Goal: Information Seeking & Learning: Learn about a topic

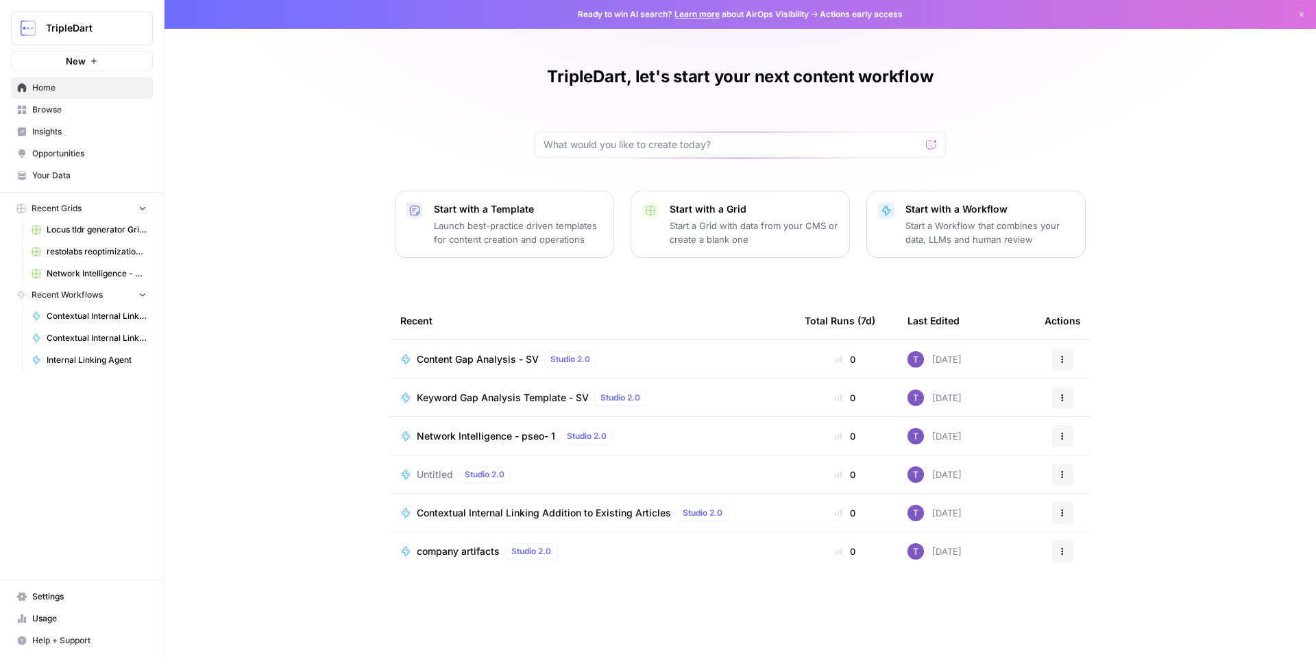
click at [77, 116] on link "Browse" at bounding box center [82, 110] width 142 height 22
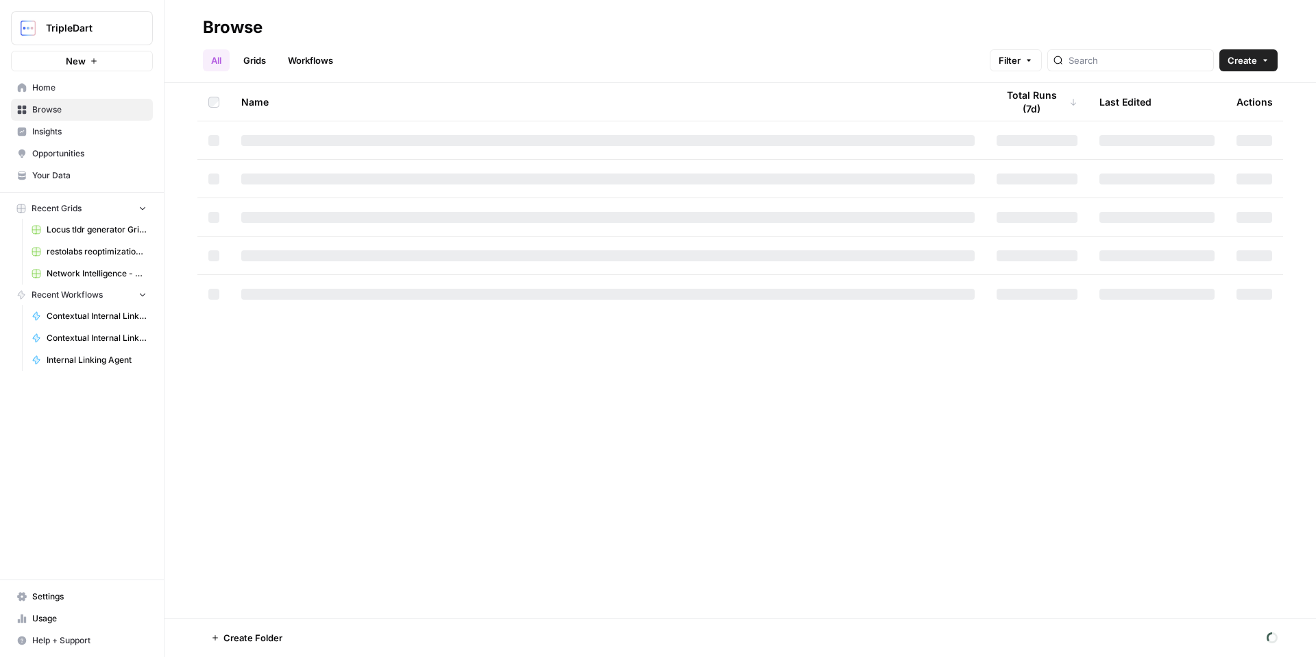
click at [316, 62] on link "Workflows" at bounding box center [311, 60] width 62 height 22
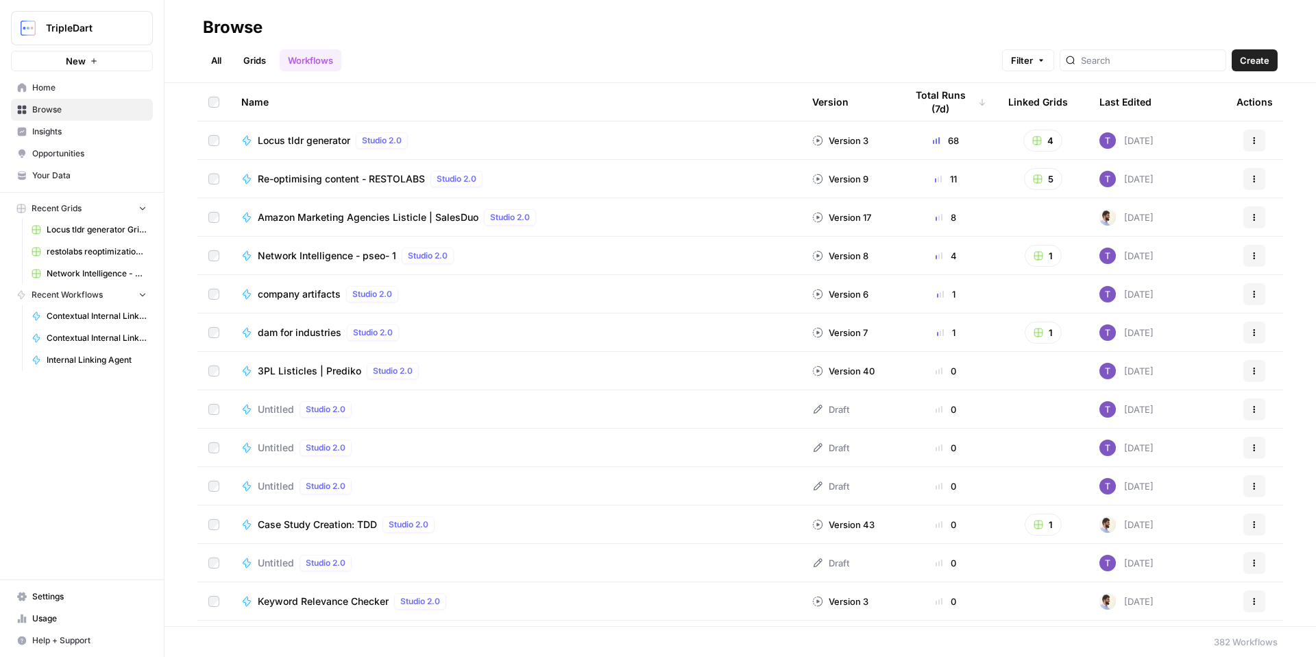
click at [1131, 69] on div at bounding box center [1143, 60] width 167 height 22
click at [71, 625] on link "Usage" at bounding box center [82, 619] width 142 height 22
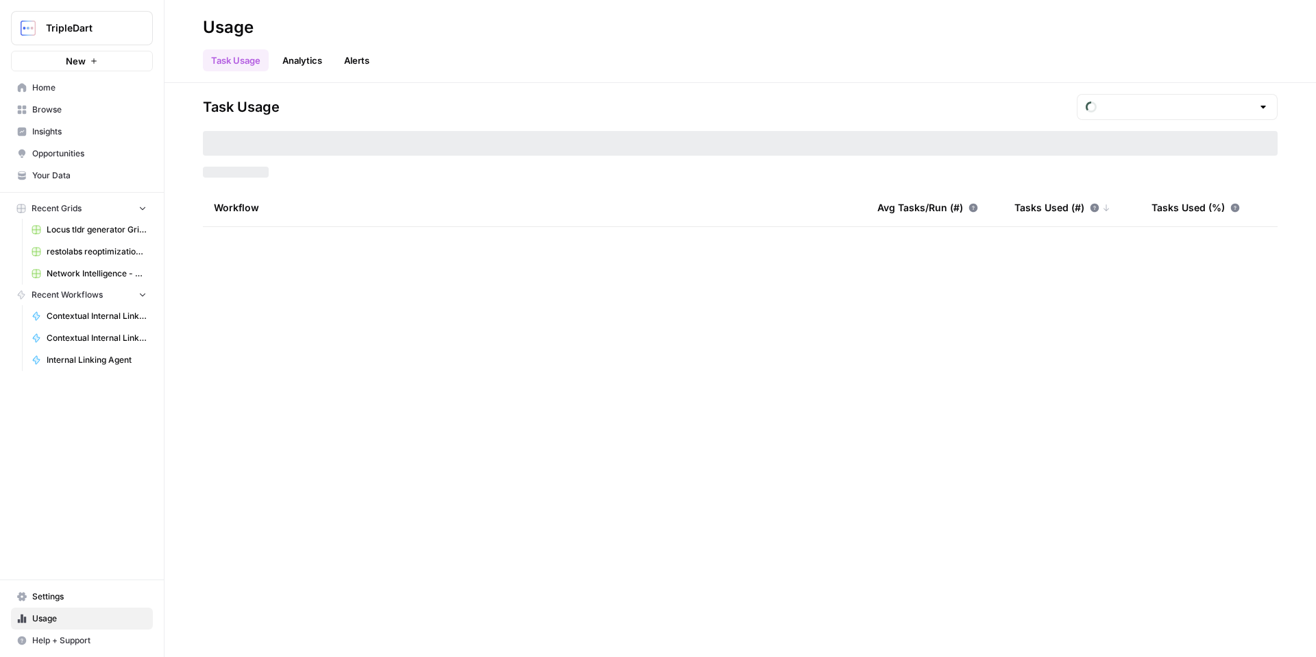
type input "September Tasks"
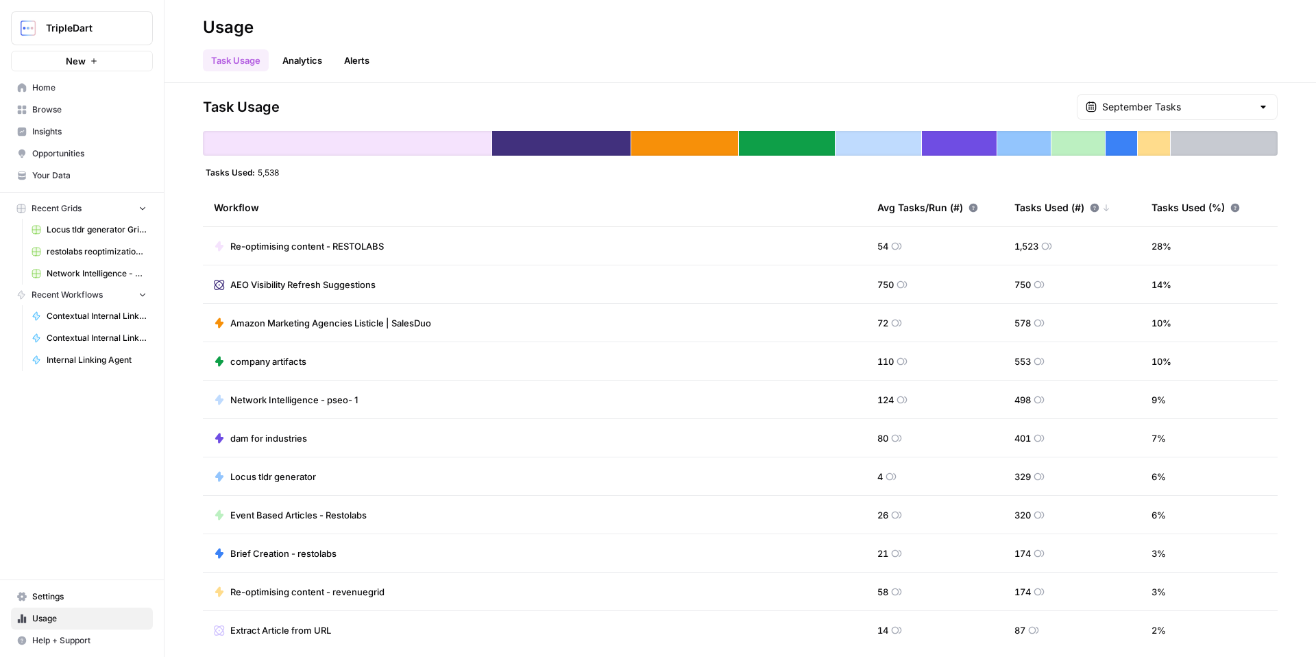
drag, startPoint x: 889, startPoint y: 287, endPoint x: 854, endPoint y: 285, distance: 35.8
click at [854, 285] on tr "AEO Visibility Refresh Suggestions 750 750 14 %" at bounding box center [740, 284] width 1075 height 38
click at [283, 287] on span "AEO Visibility Refresh Suggestions" at bounding box center [302, 285] width 145 height 14
click at [215, 285] on icon at bounding box center [219, 284] width 10 height 10
drag, startPoint x: 215, startPoint y: 285, endPoint x: 337, endPoint y: 291, distance: 122.2
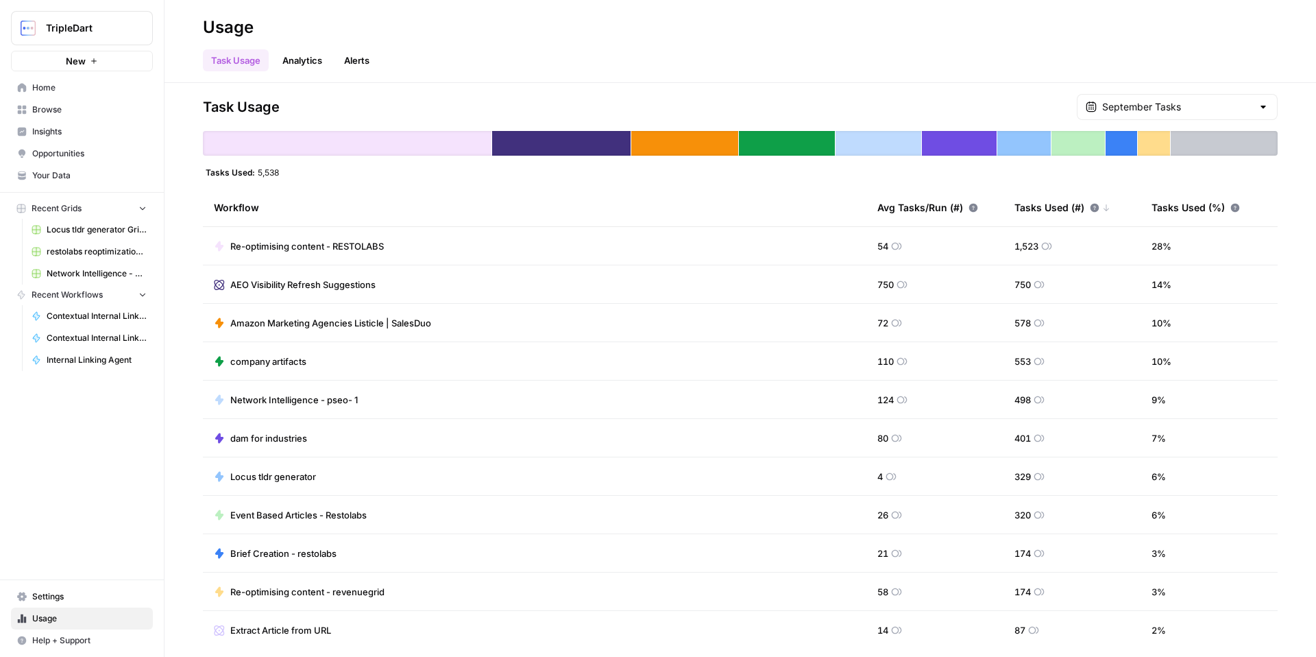
click at [337, 291] on div "AEO Visibility Refresh Suggestions" at bounding box center [295, 285] width 162 height 14
drag, startPoint x: 357, startPoint y: 287, endPoint x: 58, endPoint y: 101, distance: 352.6
click at [56, 110] on div "TripleDart New Home Browse Insights Opportunities Your Data Recent Grids Locus …" at bounding box center [658, 328] width 1316 height 657
click at [58, 89] on span "Home" at bounding box center [89, 88] width 115 height 12
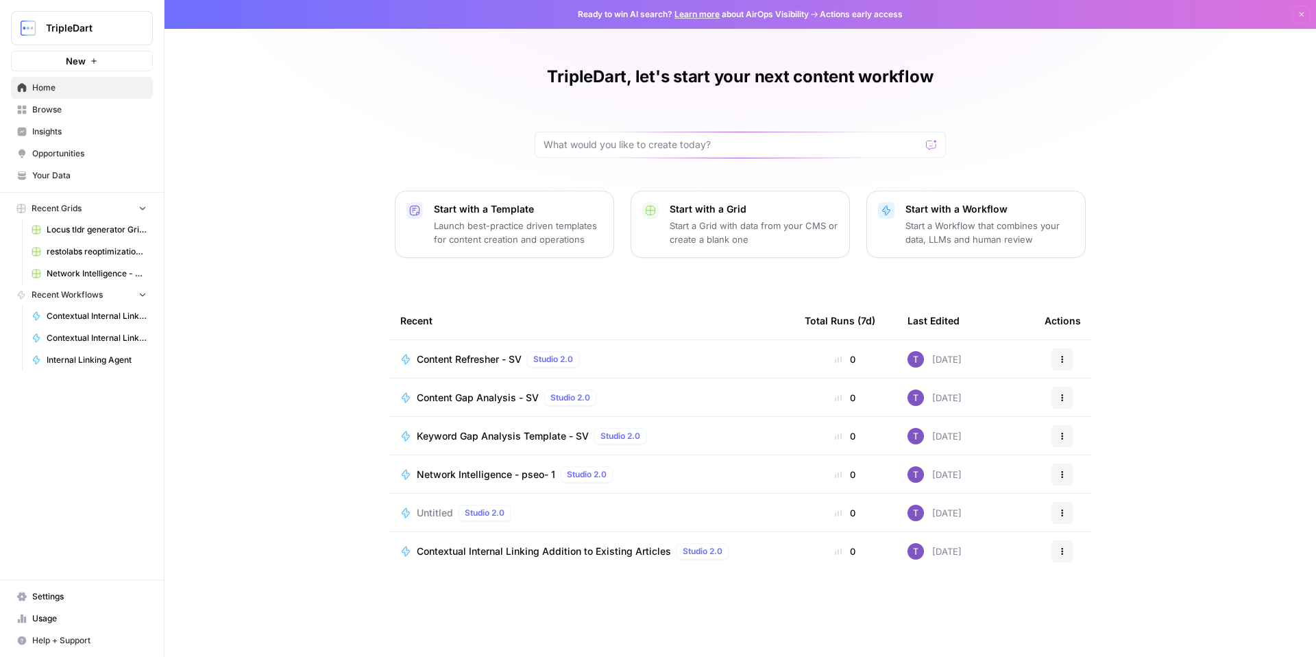
click at [117, 112] on span "Browse" at bounding box center [89, 110] width 115 height 12
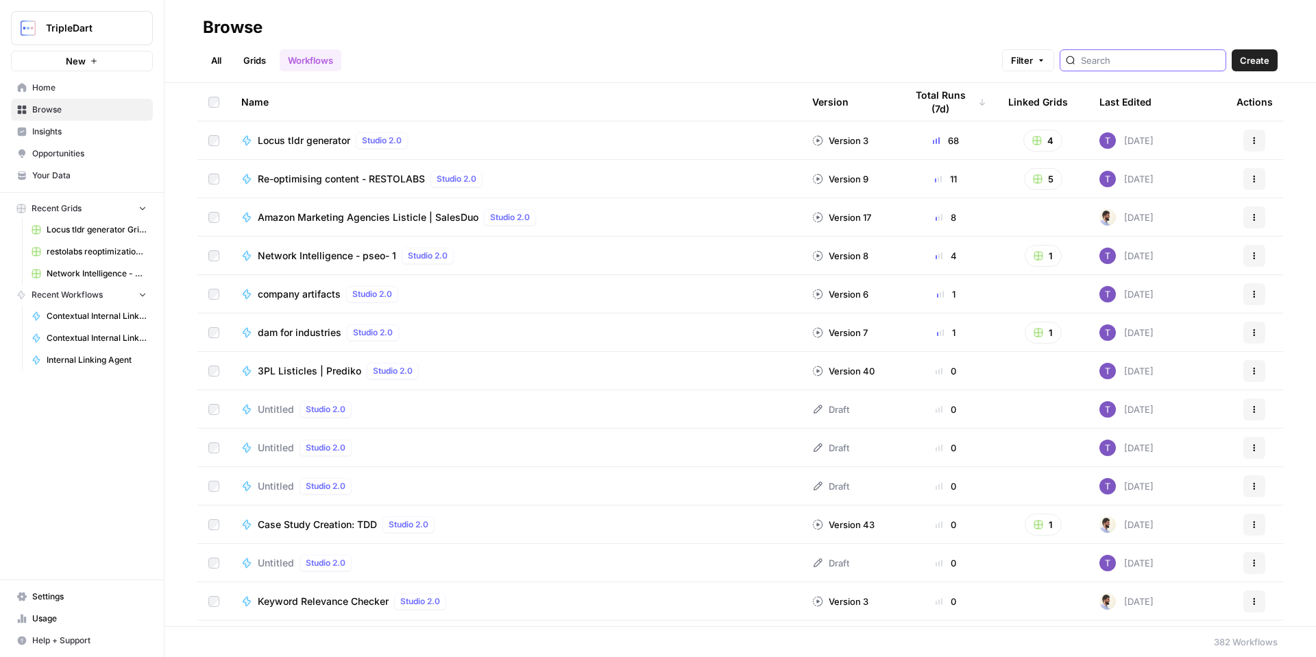
click at [1136, 60] on input "search" at bounding box center [1150, 60] width 139 height 14
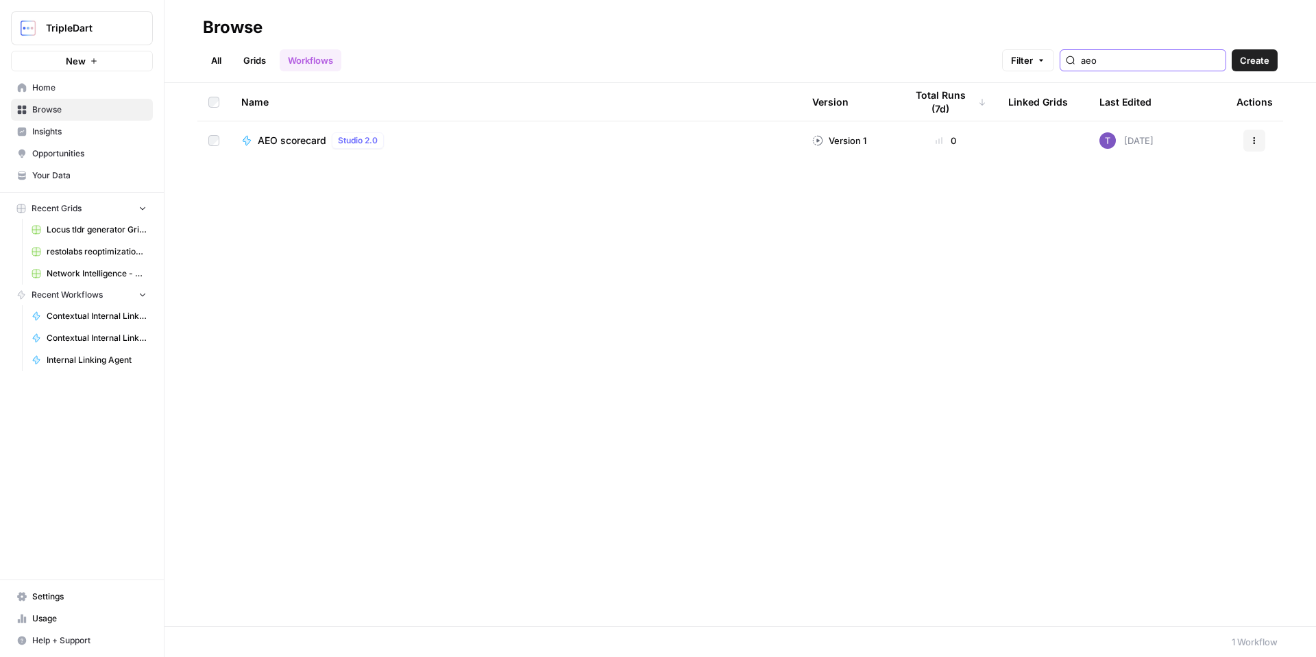
type input "aeo"
click at [298, 142] on span "AEO scorecard" at bounding box center [292, 141] width 69 height 14
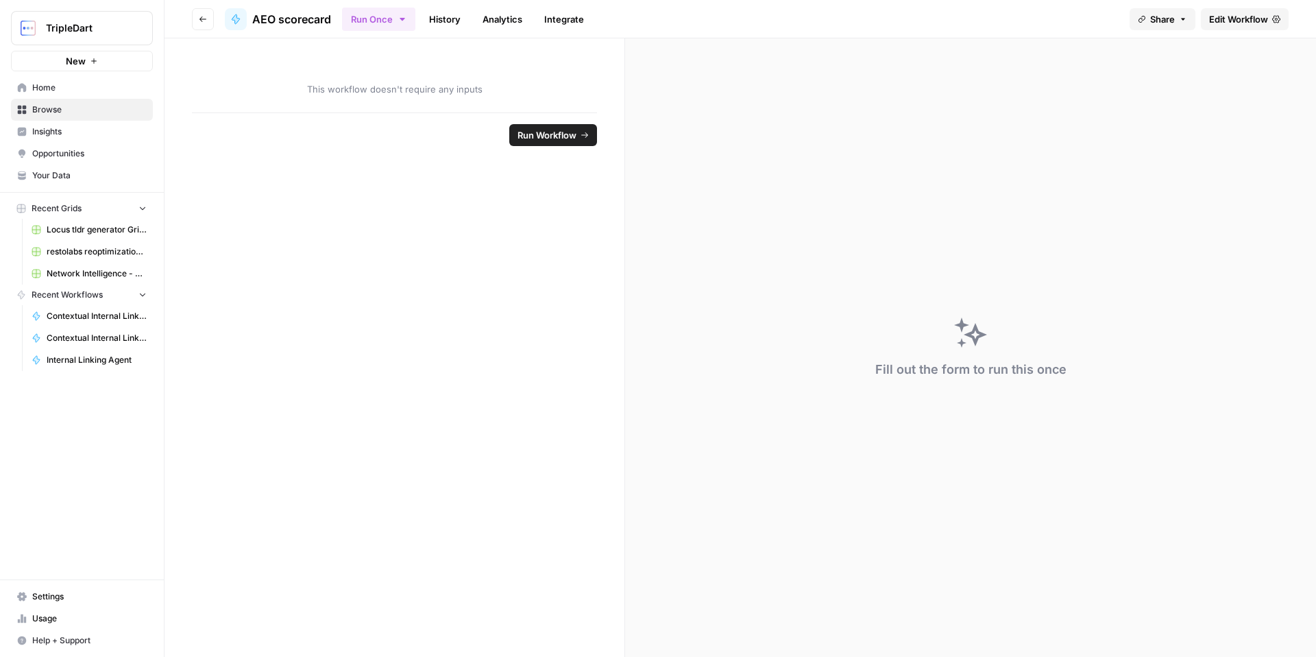
click at [1217, 25] on link "Edit Workflow" at bounding box center [1245, 19] width 88 height 22
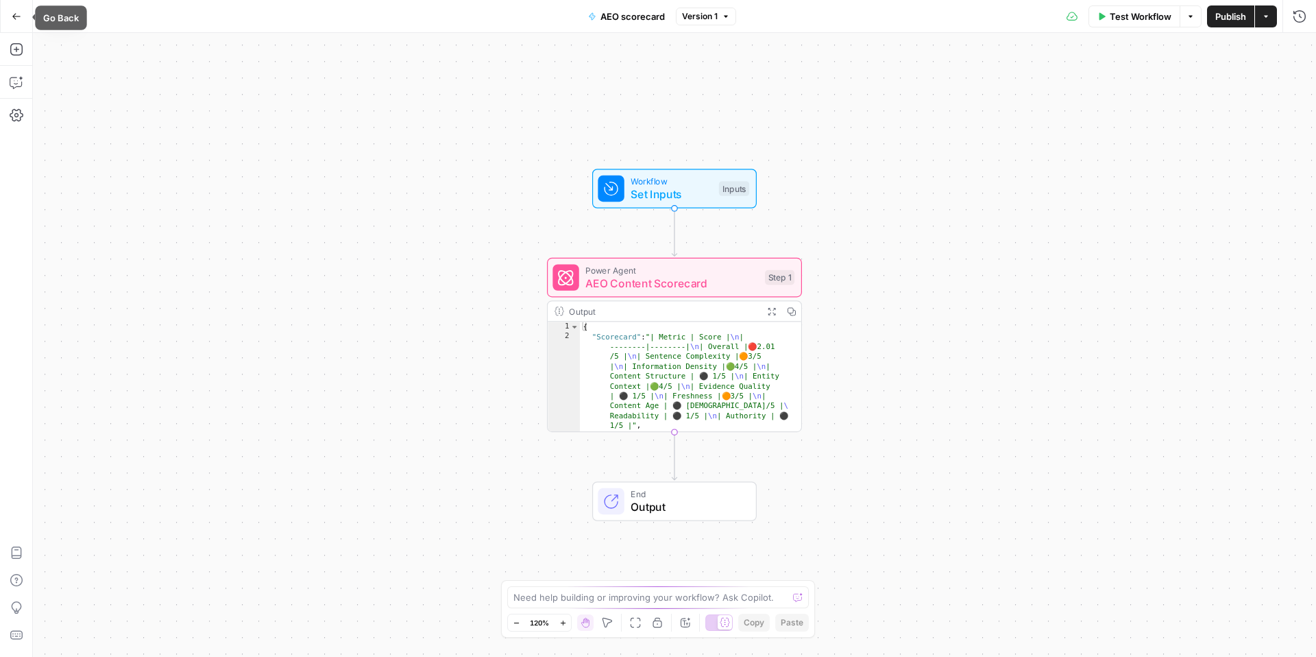
click at [19, 21] on button "Go Back" at bounding box center [16, 16] width 25 height 25
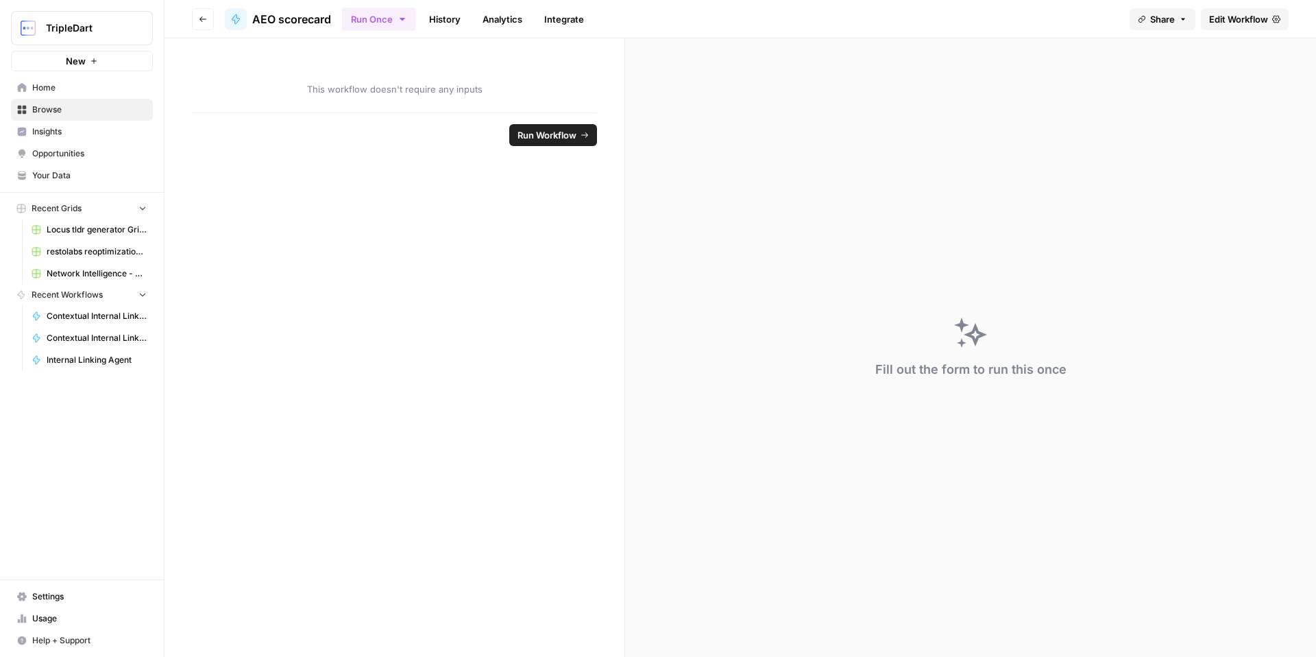
click at [458, 19] on link "History" at bounding box center [445, 19] width 48 height 22
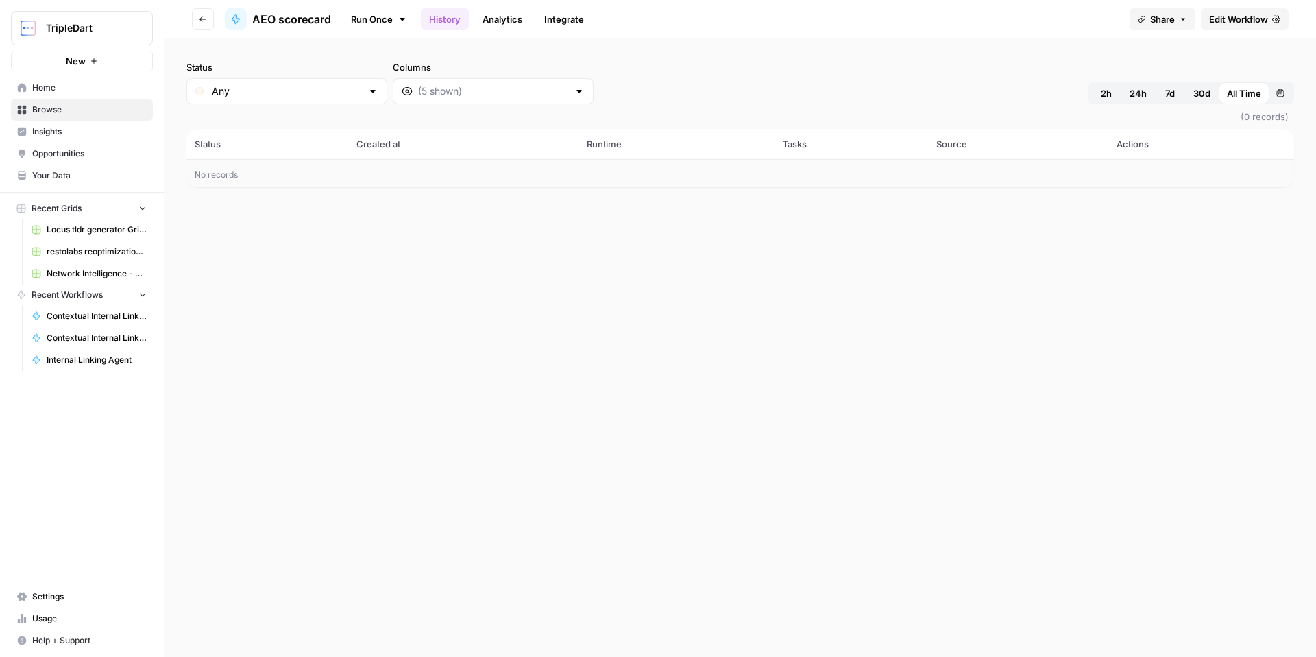
click at [1239, 23] on span "Edit Workflow" at bounding box center [1239, 19] width 59 height 14
click at [200, 23] on button "Go back" at bounding box center [203, 19] width 22 height 22
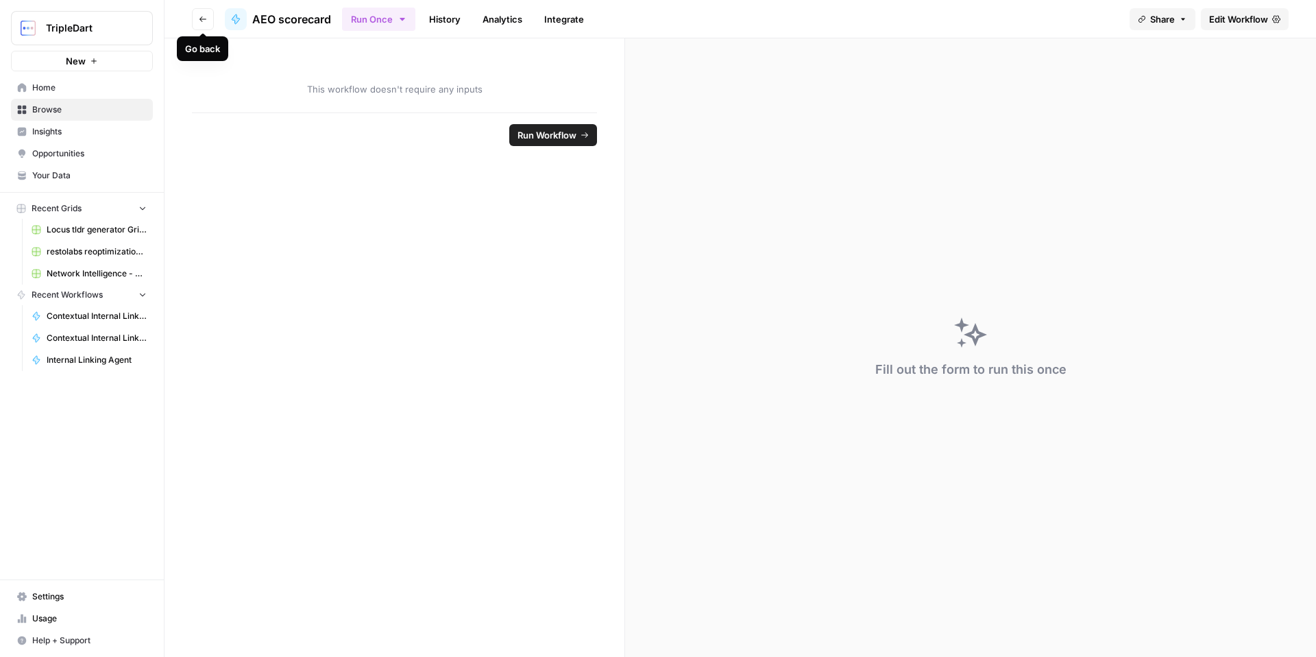
click at [204, 25] on button "Go back" at bounding box center [203, 19] width 22 height 22
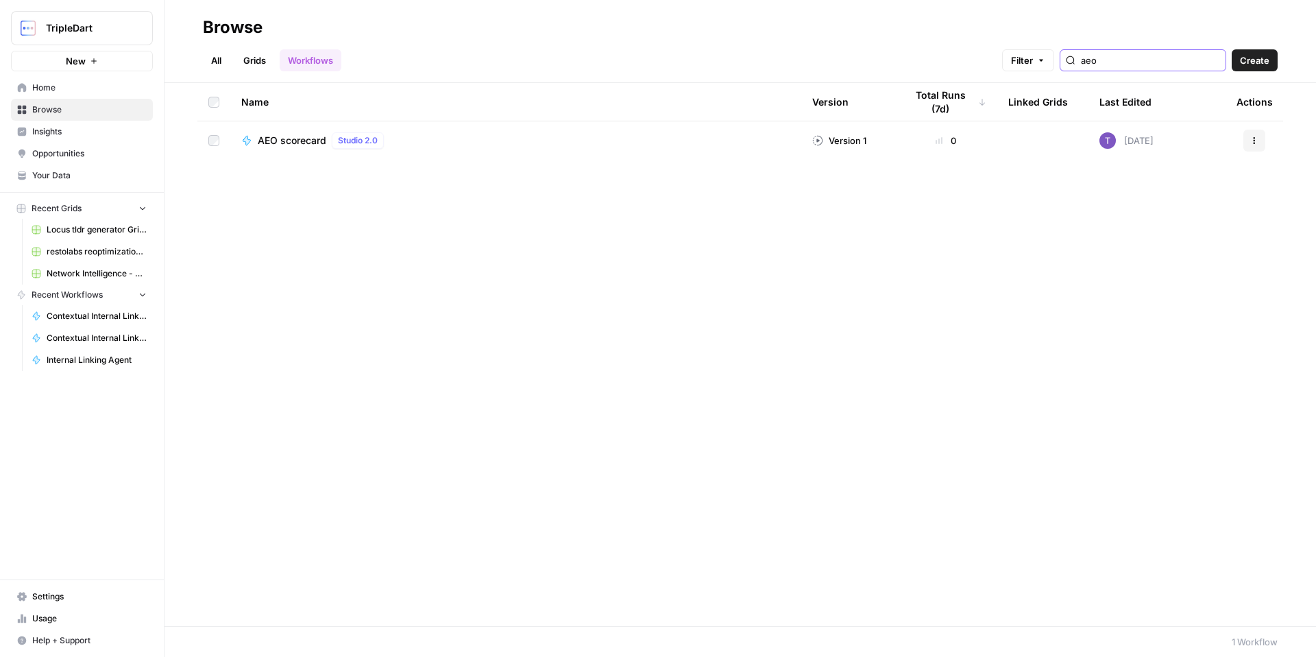
drag, startPoint x: 1163, startPoint y: 67, endPoint x: 1090, endPoint y: 67, distance: 73.4
click at [0, 0] on div "Filter aeo" at bounding box center [0, 0] width 0 height 0
type input "aeo"
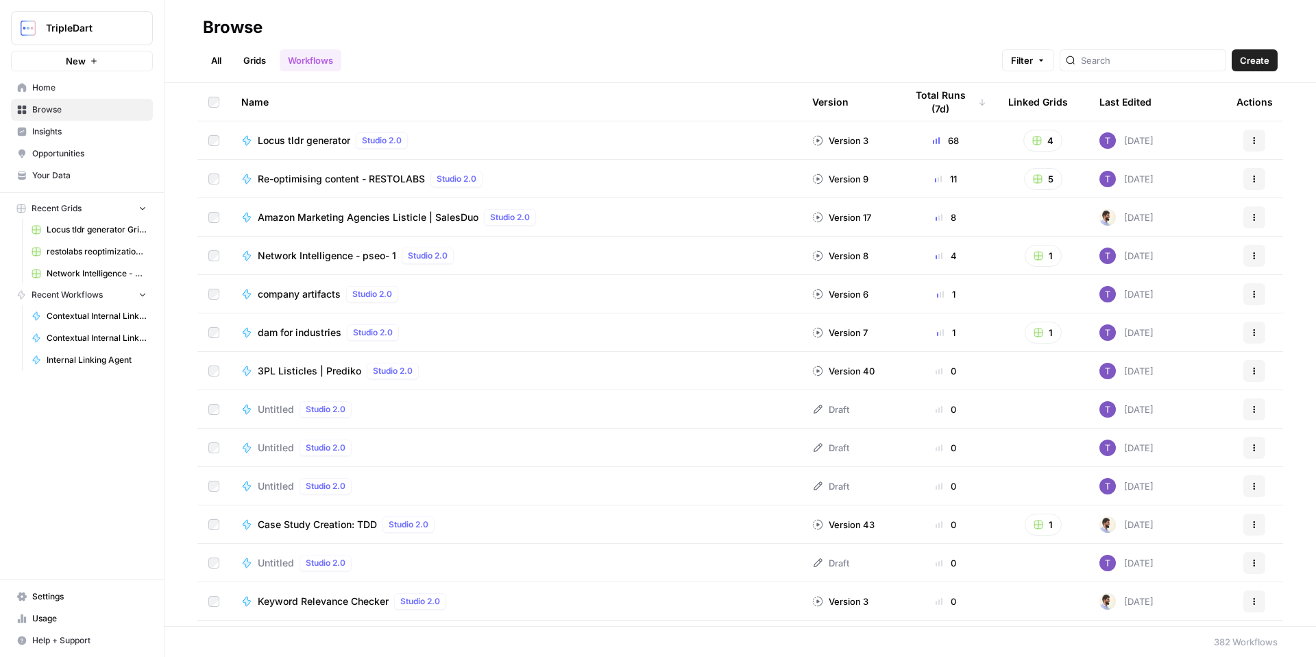
click at [929, 106] on div "Total Runs (7d)" at bounding box center [946, 102] width 81 height 38
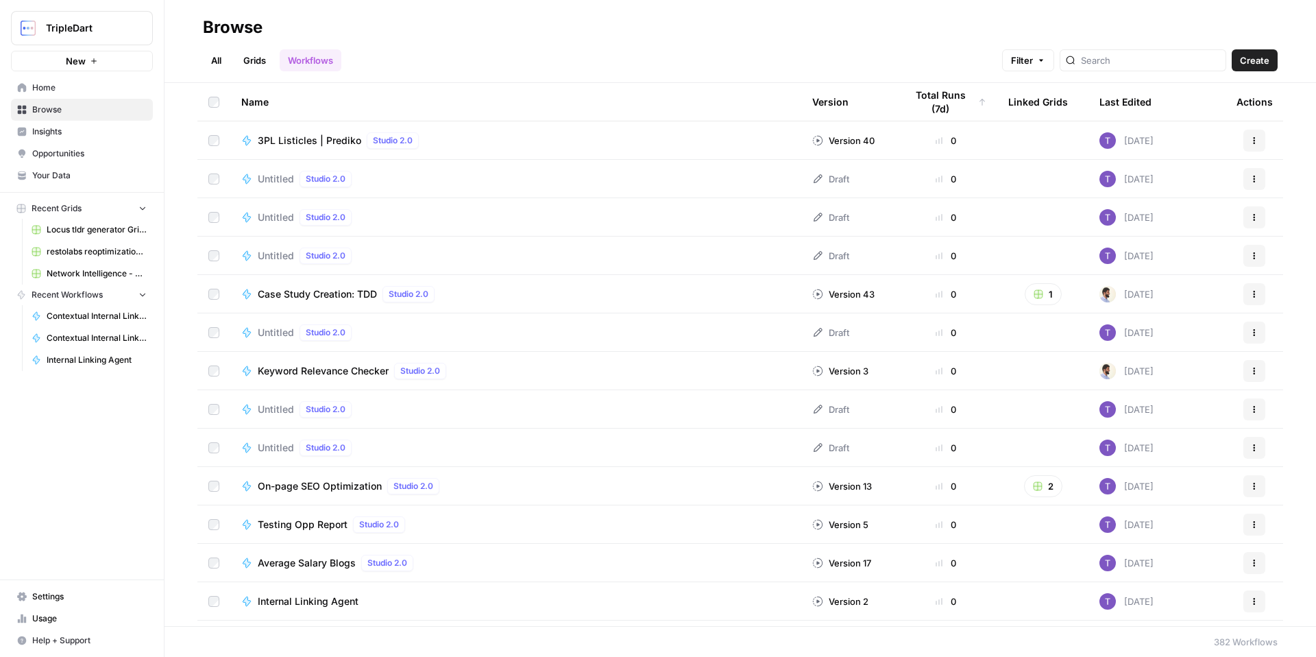
click at [929, 106] on div "Total Runs (7d)" at bounding box center [946, 102] width 81 height 38
click at [929, 106] on div "Total Runs (7d)" at bounding box center [941, 102] width 71 height 38
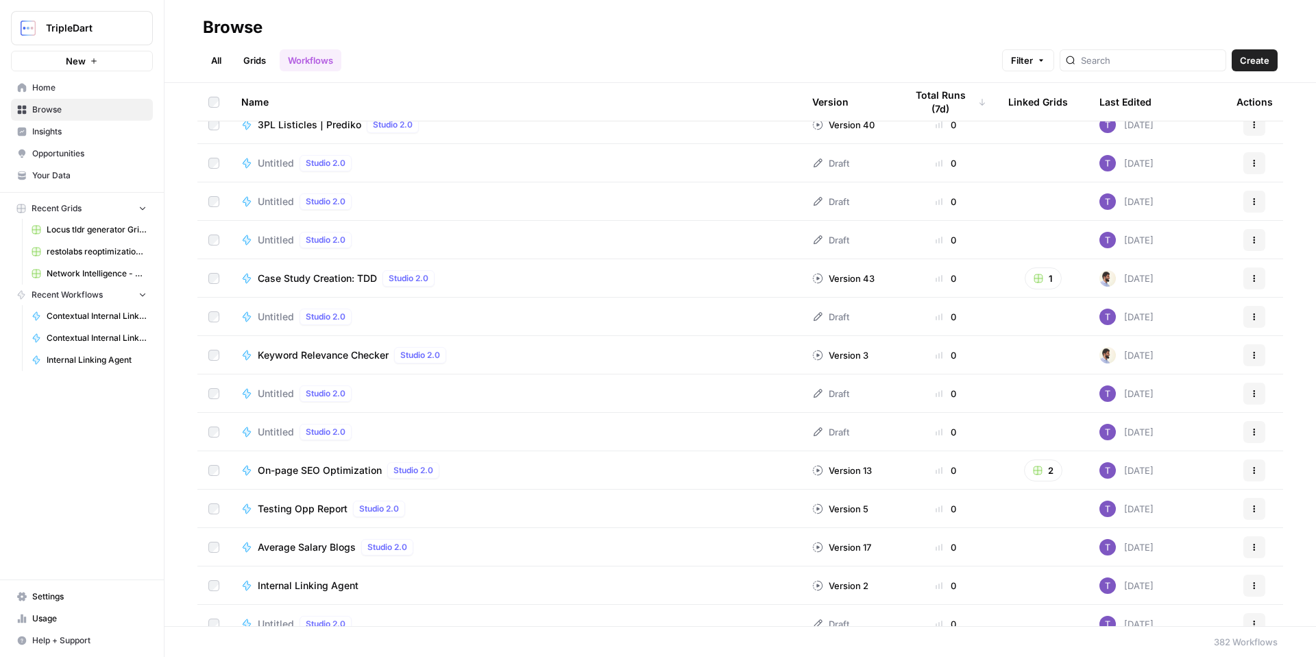
scroll to position [248, 0]
click at [60, 174] on span "Your Data" at bounding box center [89, 175] width 115 height 12
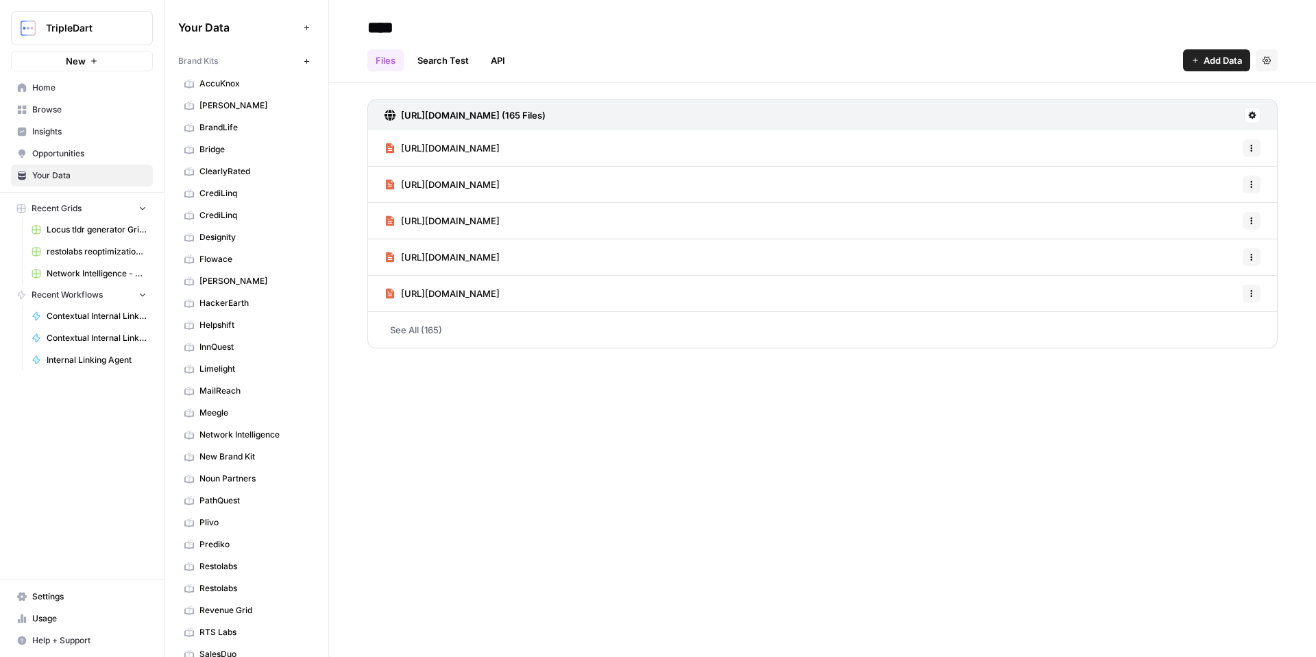
click at [51, 91] on span "Home" at bounding box center [89, 88] width 115 height 12
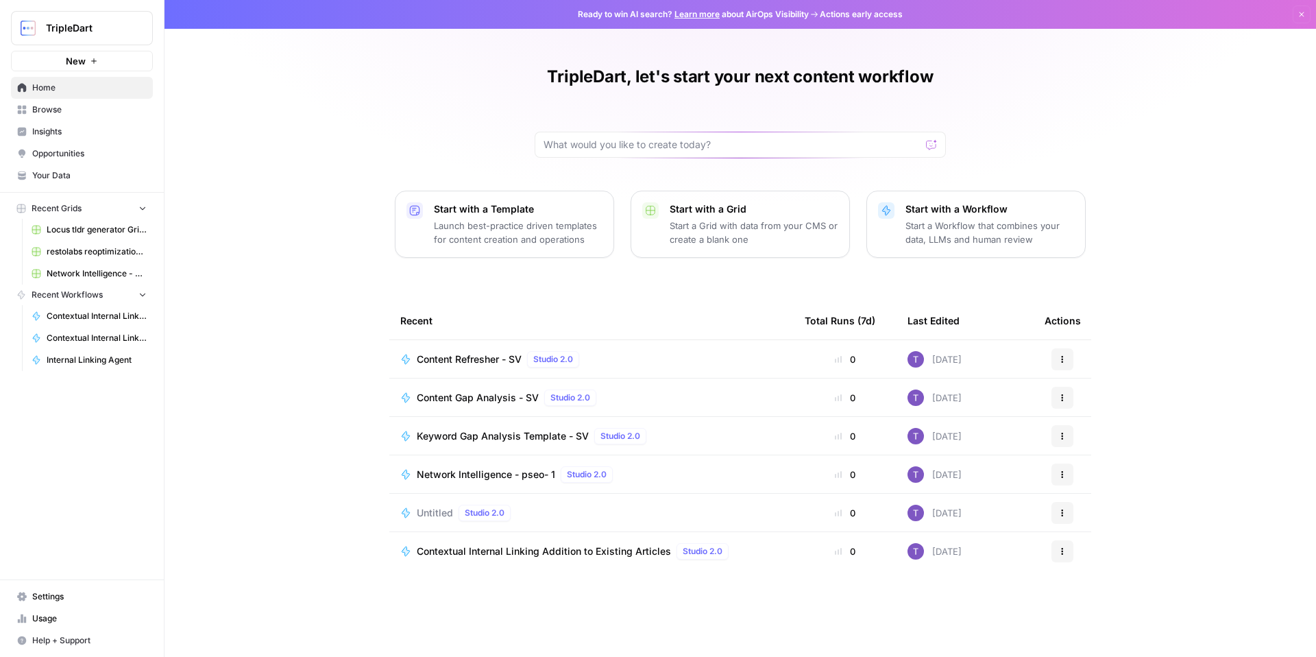
click at [457, 394] on span "Content Gap Analysis - SV" at bounding box center [478, 398] width 122 height 14
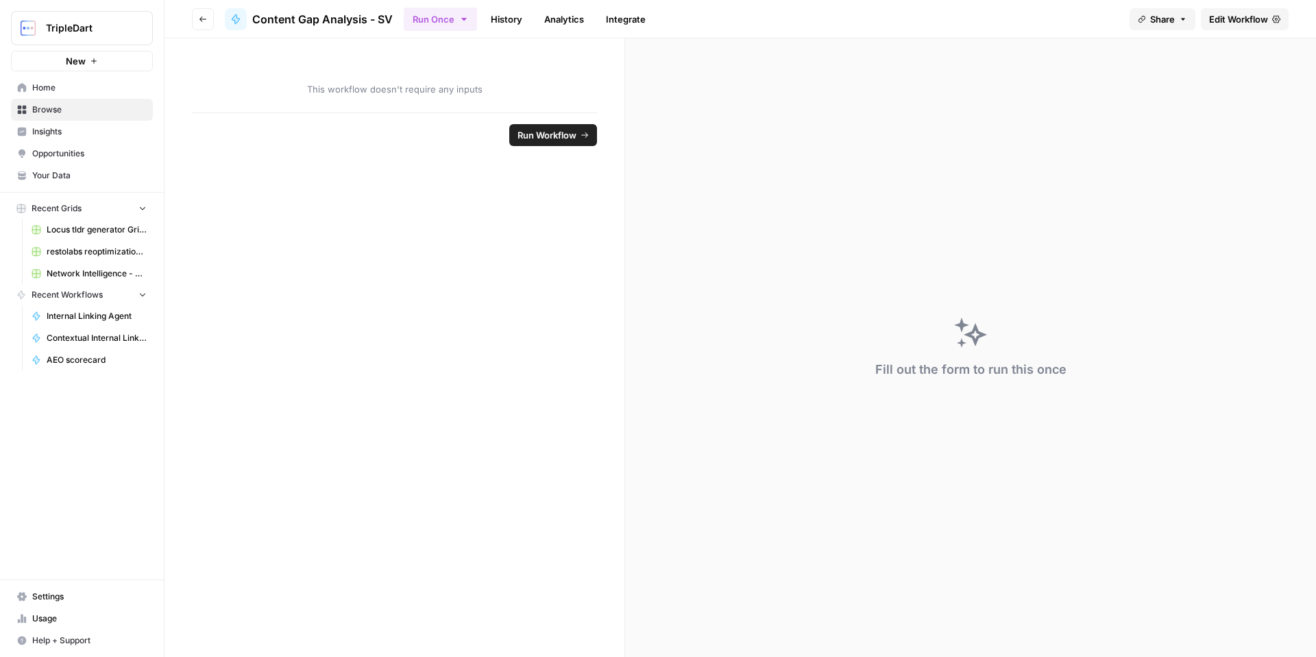
click at [1227, 23] on span "Edit Workflow" at bounding box center [1239, 19] width 59 height 14
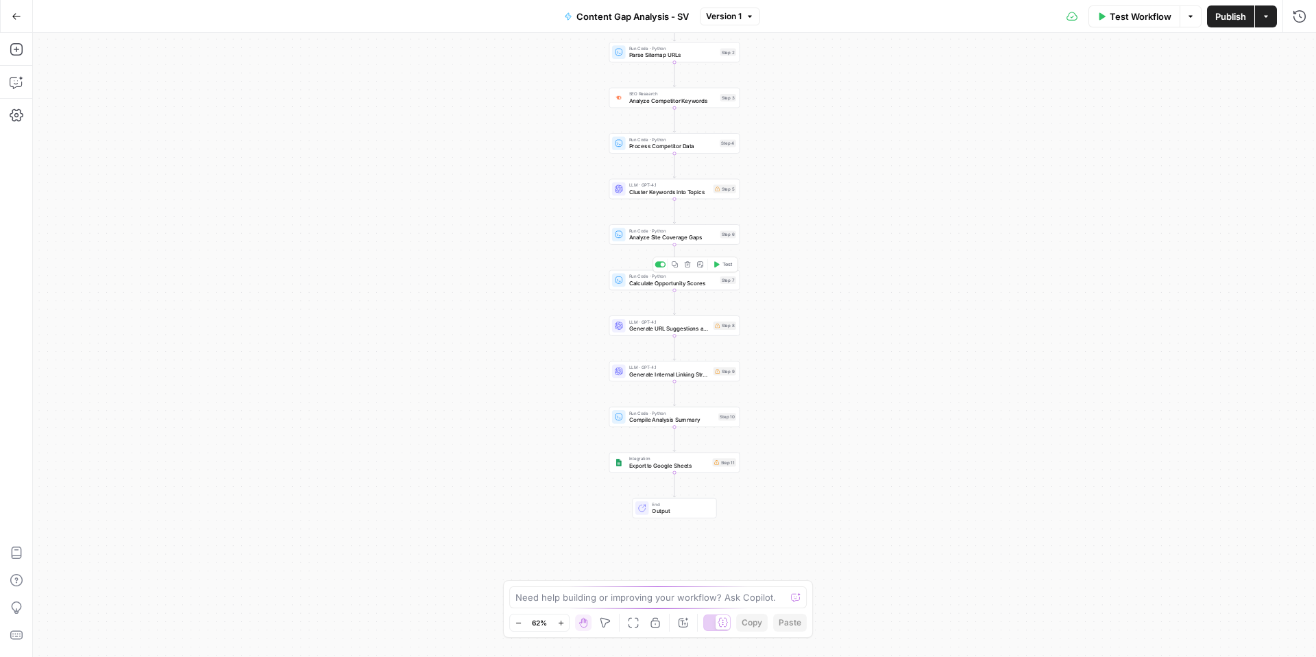
click at [668, 282] on span "Calculate Opportunity Scores" at bounding box center [673, 283] width 88 height 8
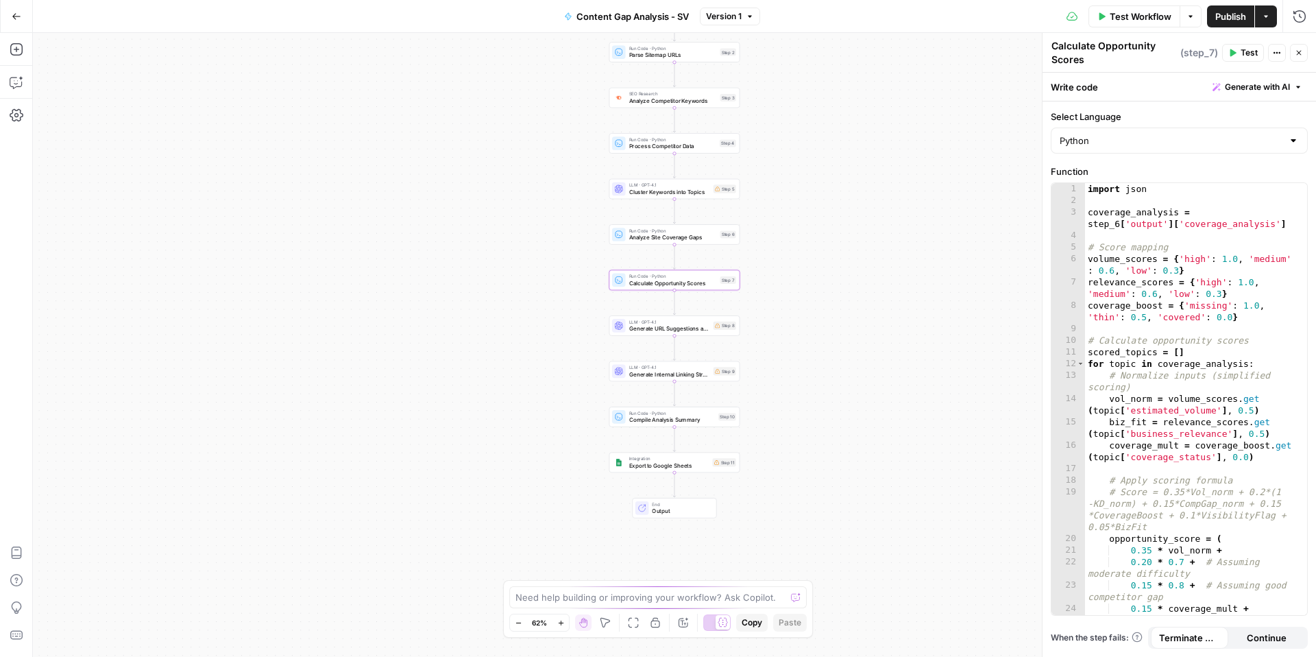
click at [1298, 51] on icon "button" at bounding box center [1299, 53] width 5 height 5
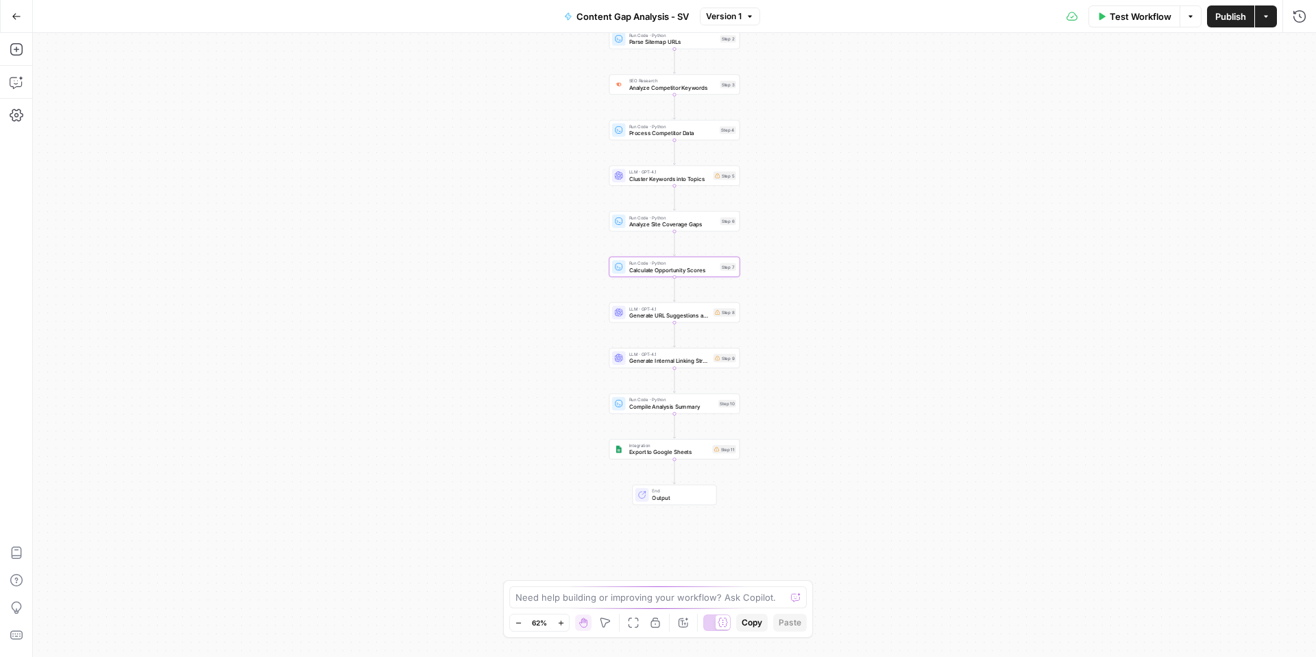
click at [16, 19] on icon "button" at bounding box center [17, 17] width 10 height 10
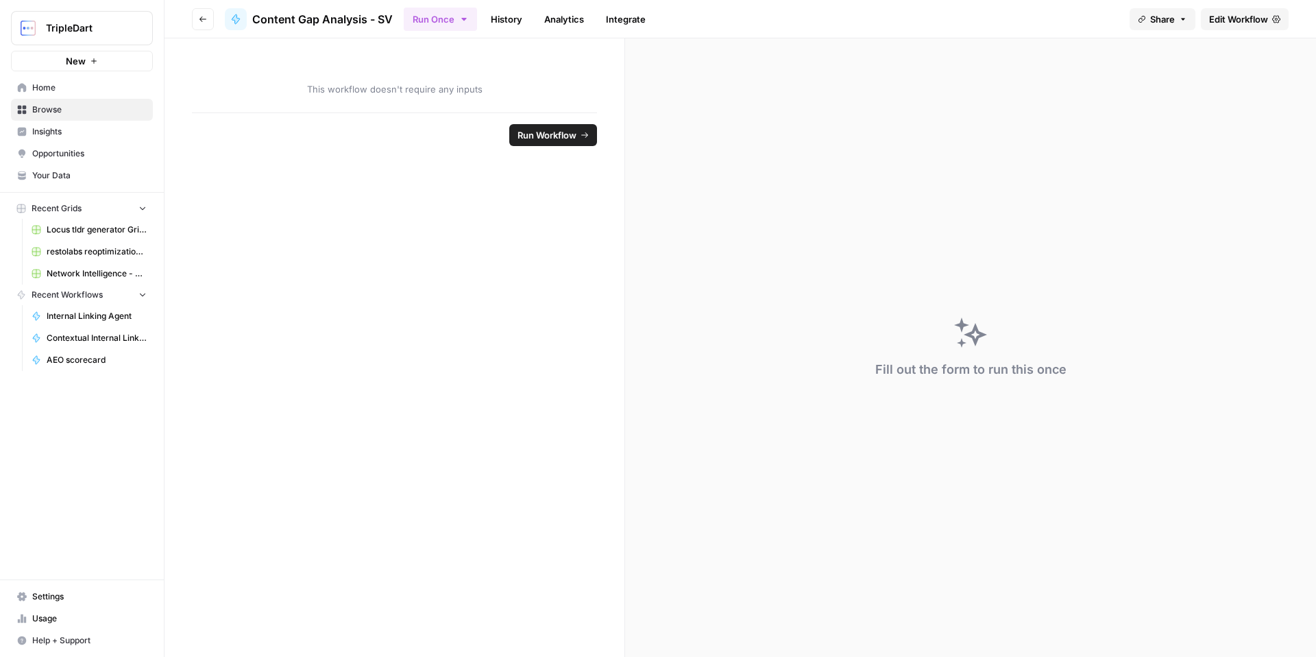
click at [200, 25] on button "Go back" at bounding box center [203, 19] width 22 height 22
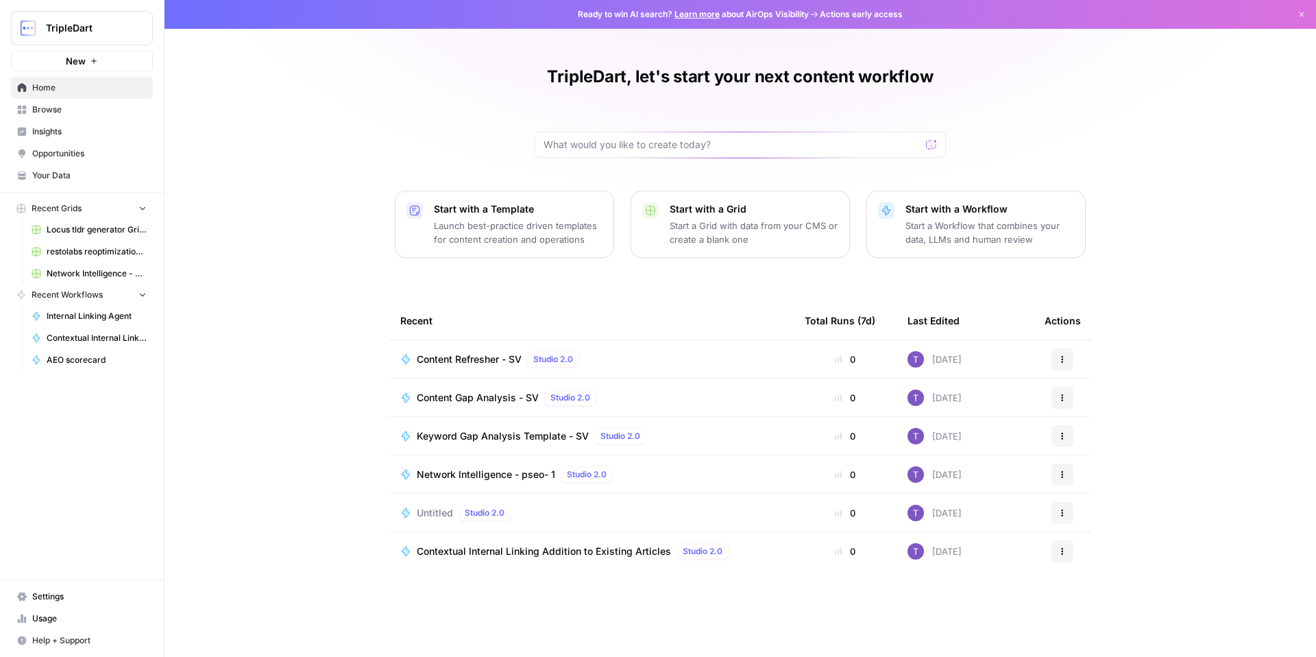
click at [101, 105] on span "Browse" at bounding box center [89, 110] width 115 height 12
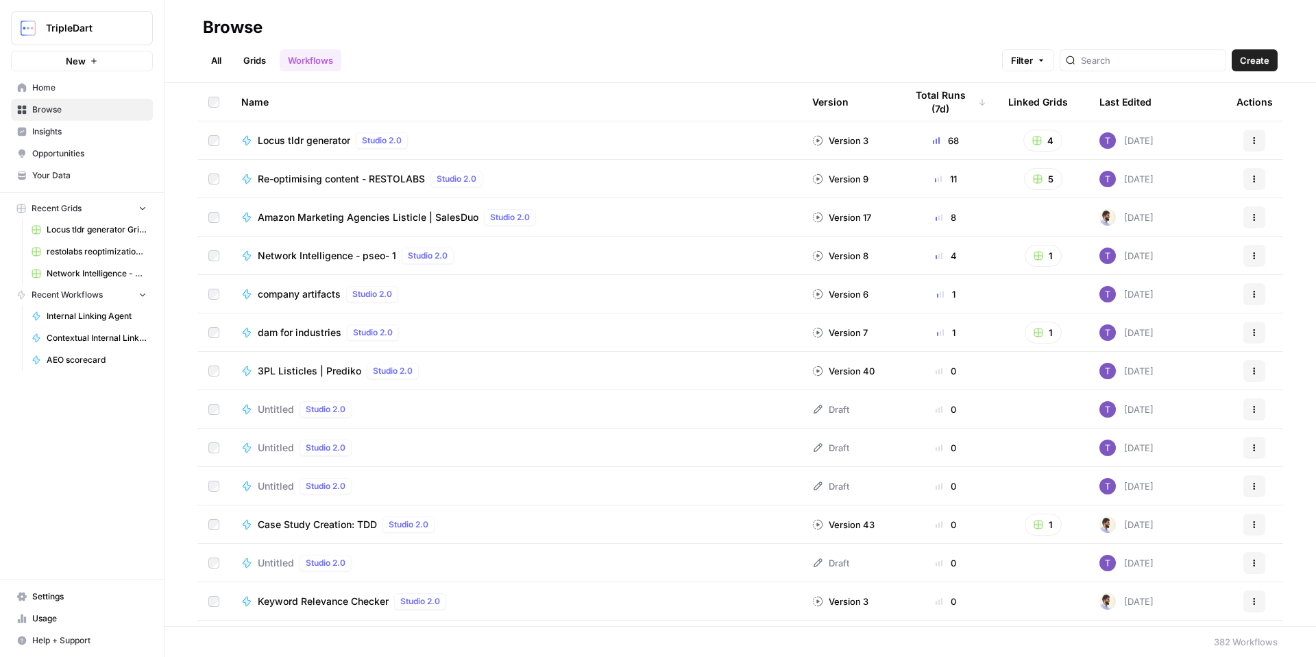
click at [933, 104] on div "Total Runs (7d)" at bounding box center [946, 102] width 81 height 38
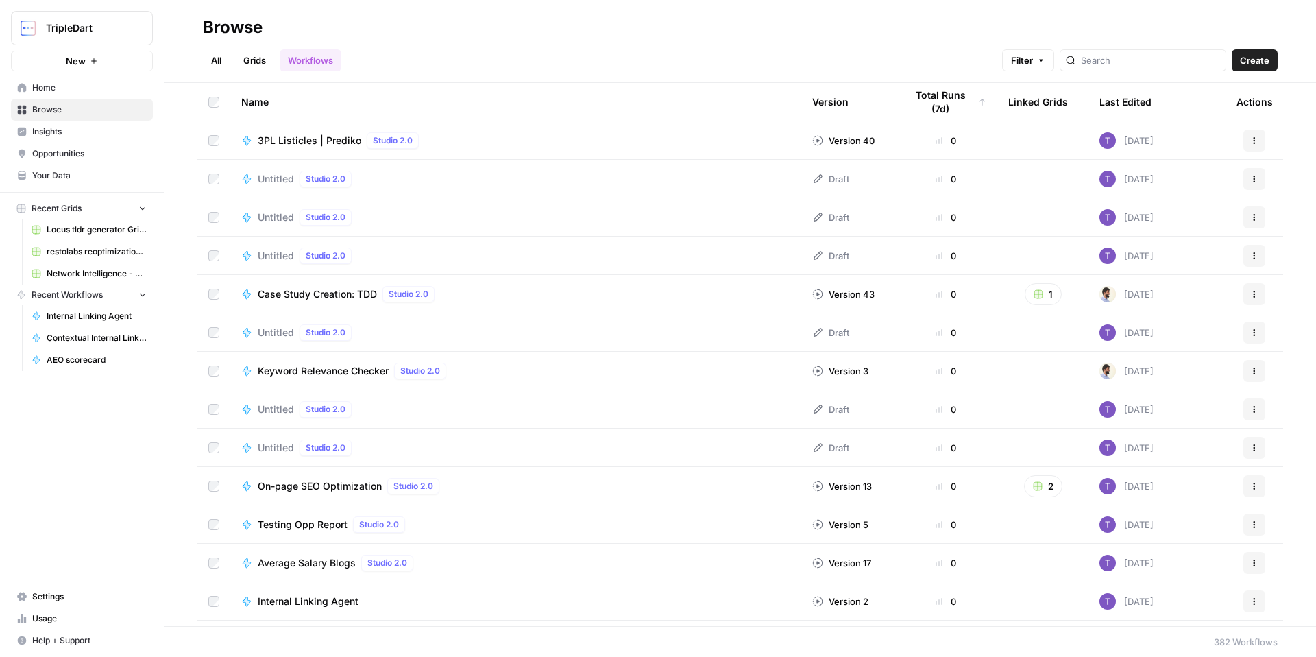
click at [933, 104] on div "Total Runs (7d)" at bounding box center [946, 102] width 81 height 38
click at [933, 104] on div "Total Runs (7d)" at bounding box center [941, 102] width 71 height 38
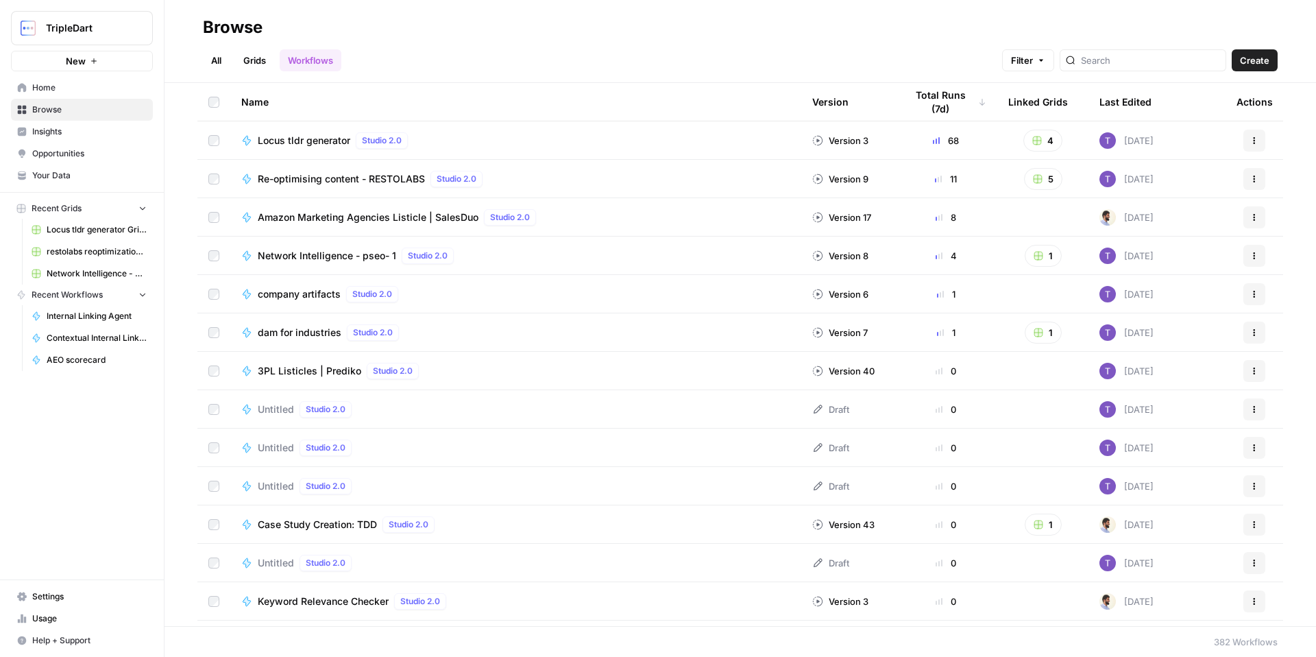
click at [317, 145] on span "Locus tldr generator" at bounding box center [304, 141] width 93 height 14
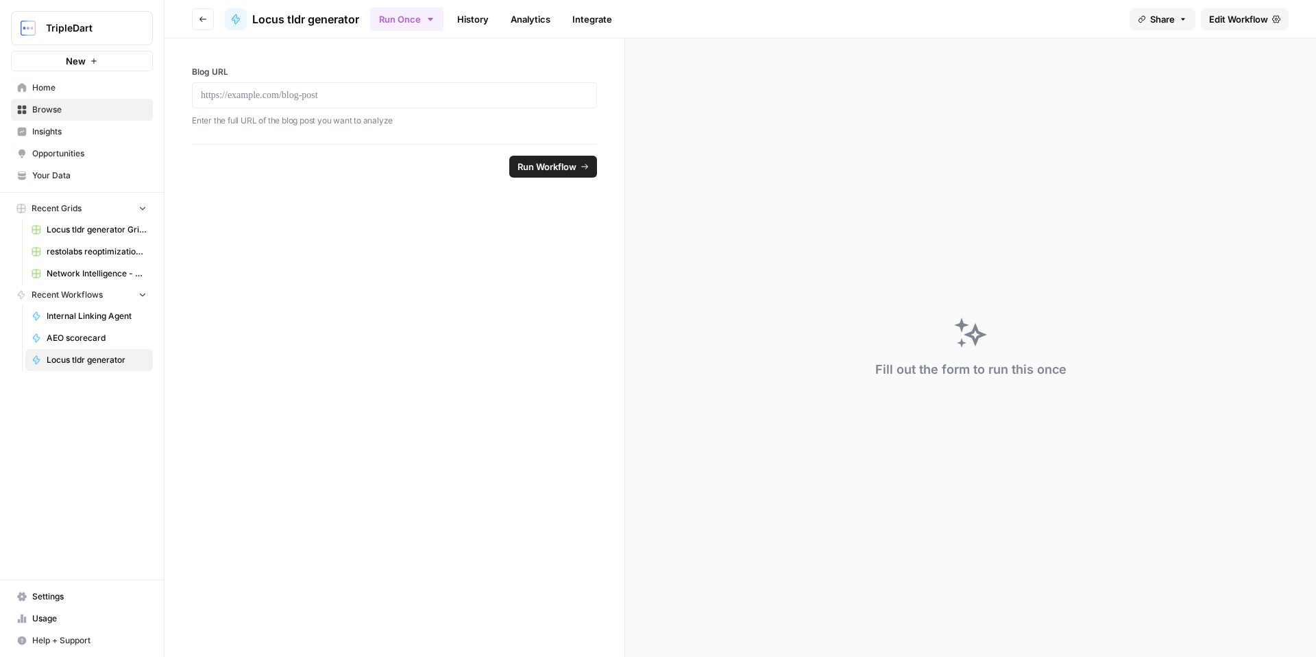
click at [1224, 18] on span "Edit Workflow" at bounding box center [1239, 19] width 59 height 14
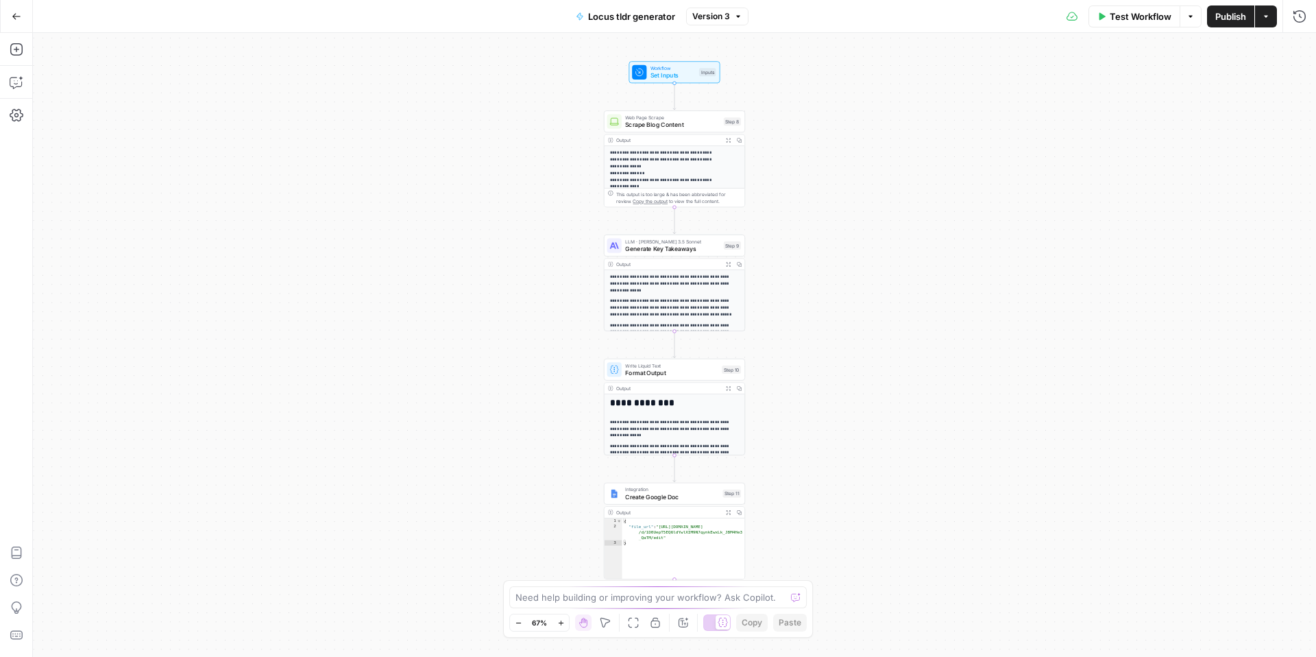
click at [649, 163] on p "**********" at bounding box center [671, 226] width 123 height 154
click at [10, 115] on icon "button" at bounding box center [17, 115] width 14 height 12
click at [12, 16] on icon "button" at bounding box center [16, 16] width 8 height 6
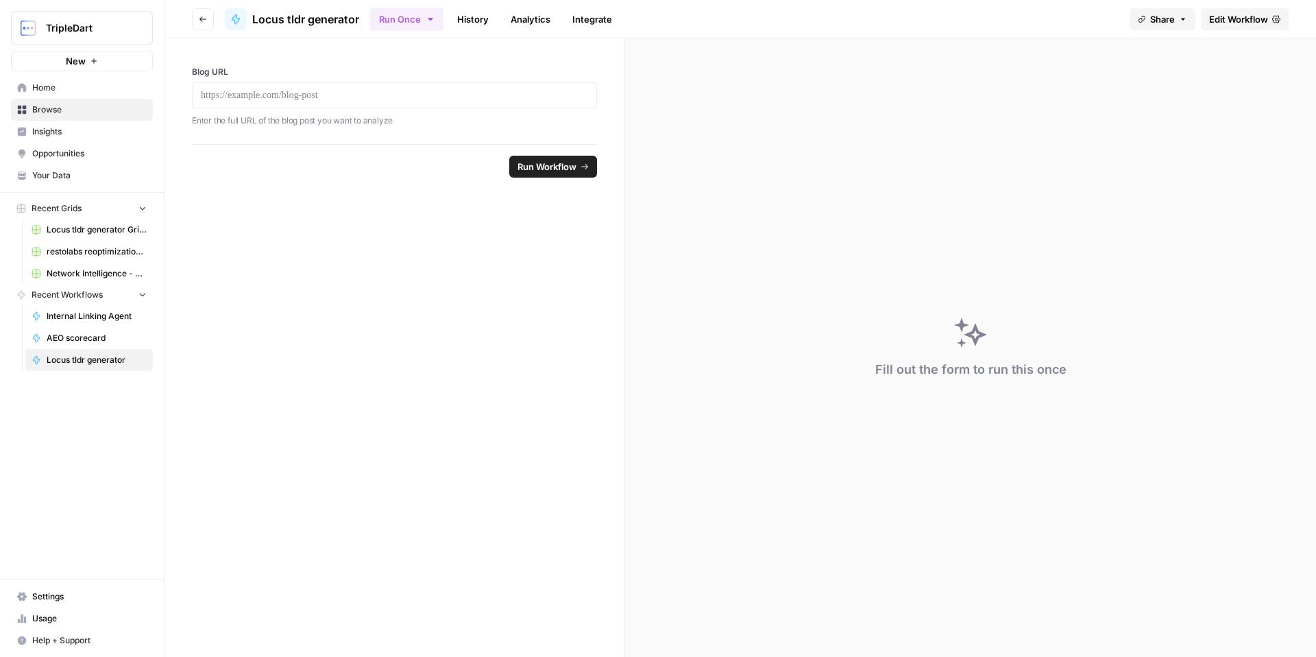
click at [1223, 25] on span "Edit Workflow" at bounding box center [1239, 19] width 59 height 14
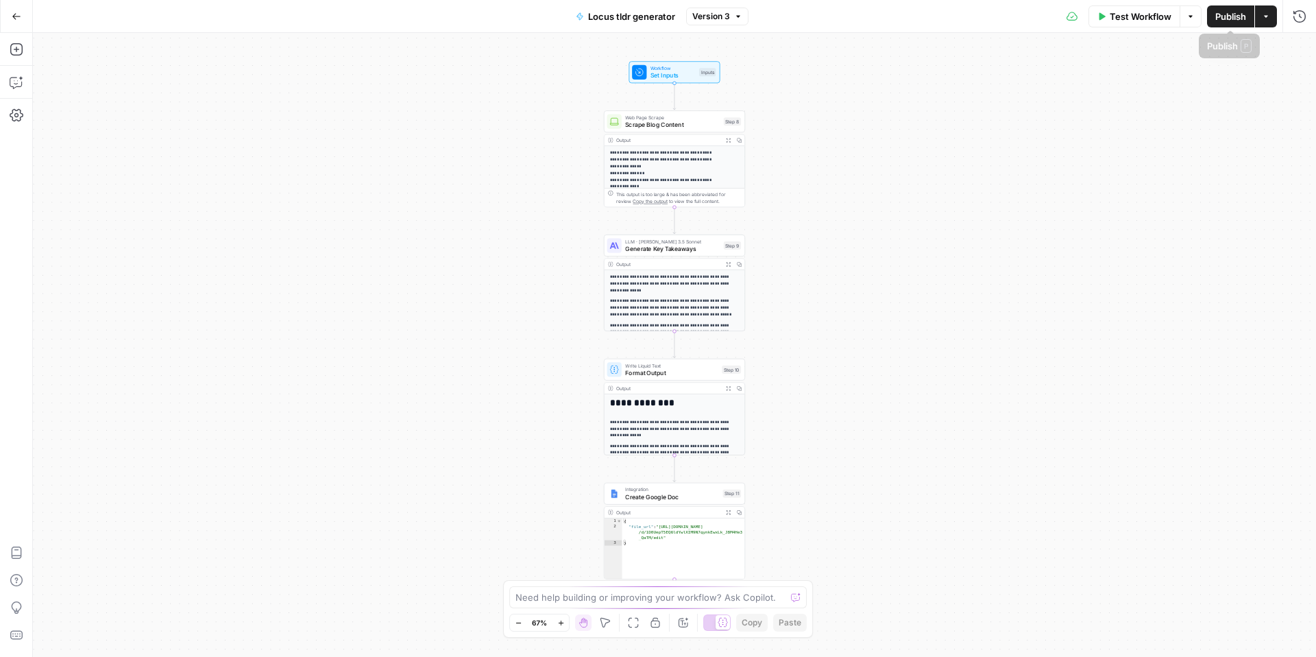
click at [1268, 23] on button "Actions" at bounding box center [1266, 16] width 22 height 22
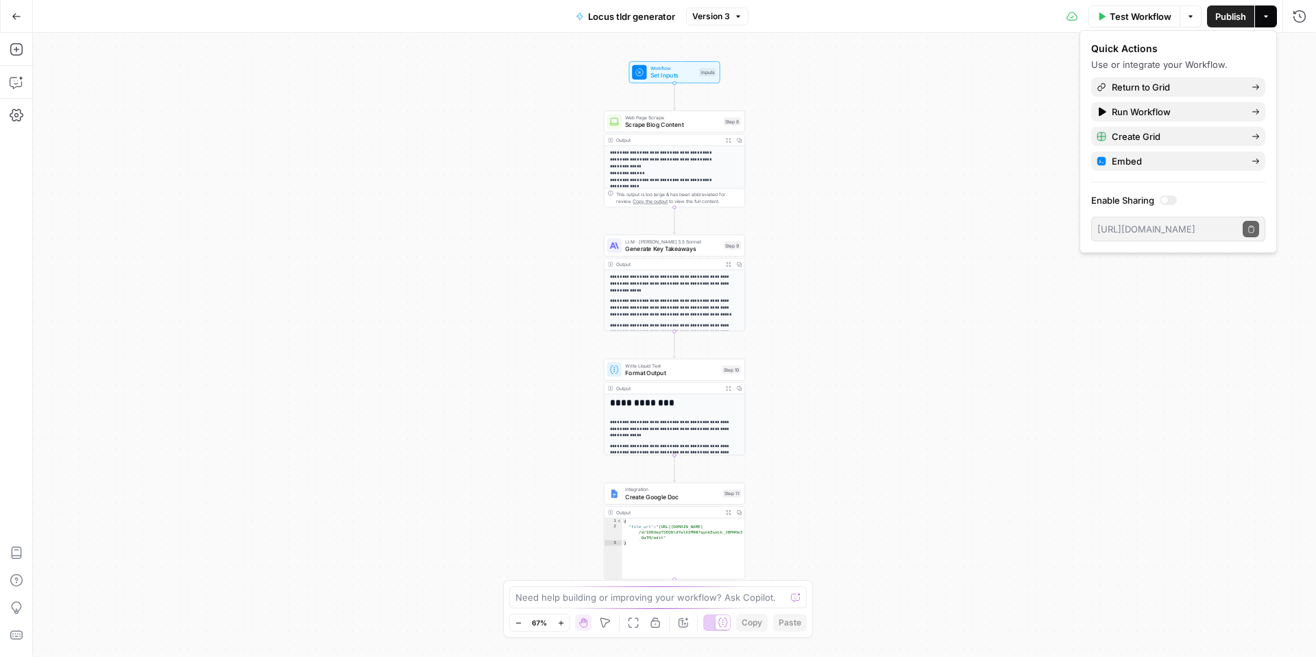
click at [1137, 14] on span "Test Workflow" at bounding box center [1141, 17] width 62 height 14
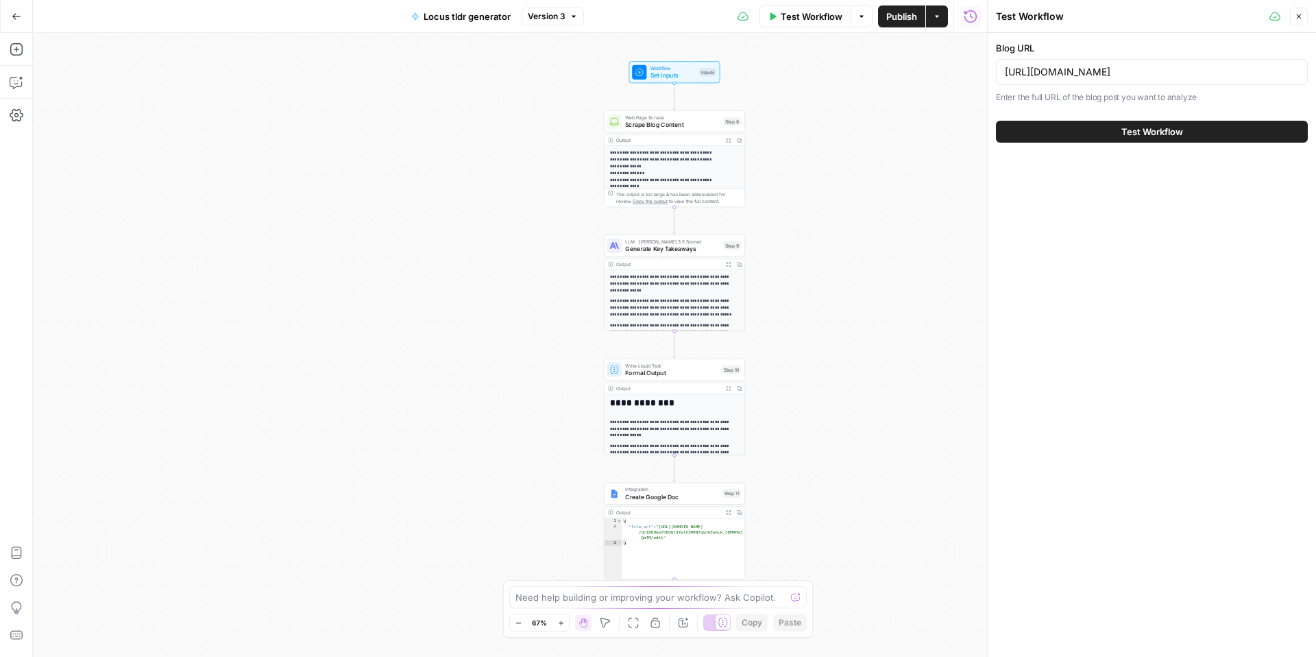
click at [1301, 21] on button "Close" at bounding box center [1299, 17] width 18 height 18
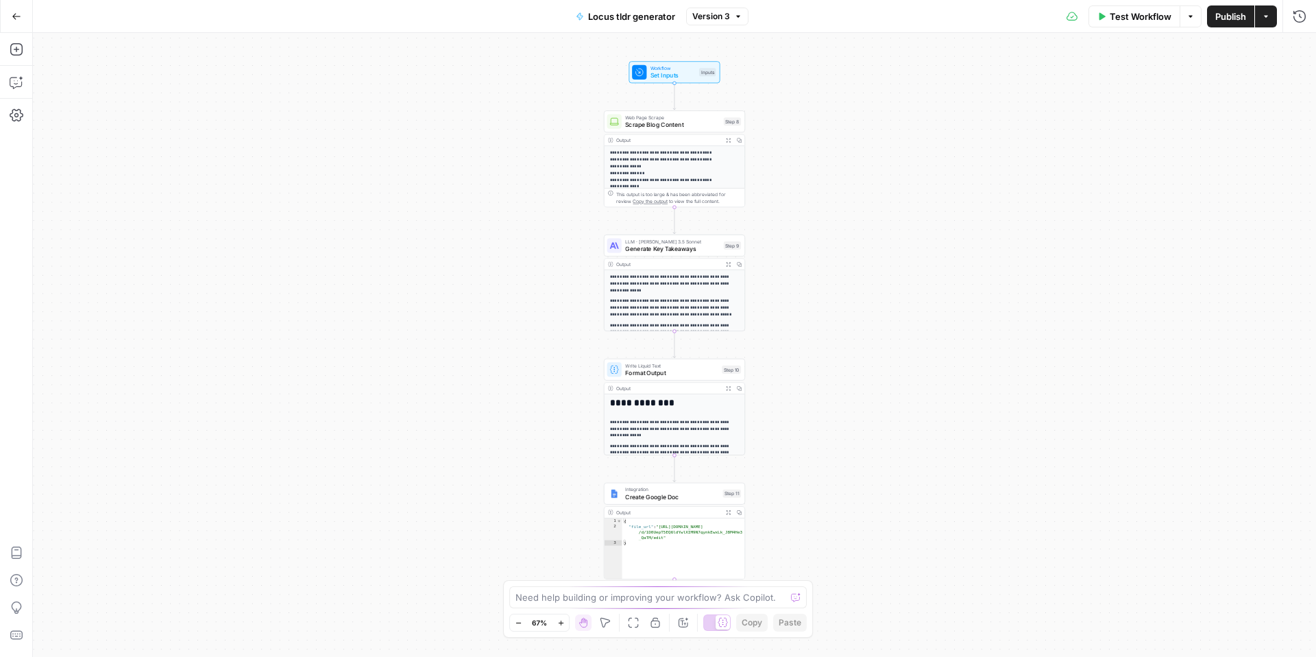
click at [639, 182] on p "**********" at bounding box center [671, 226] width 123 height 154
click at [10, 56] on icon "button" at bounding box center [17, 50] width 14 height 14
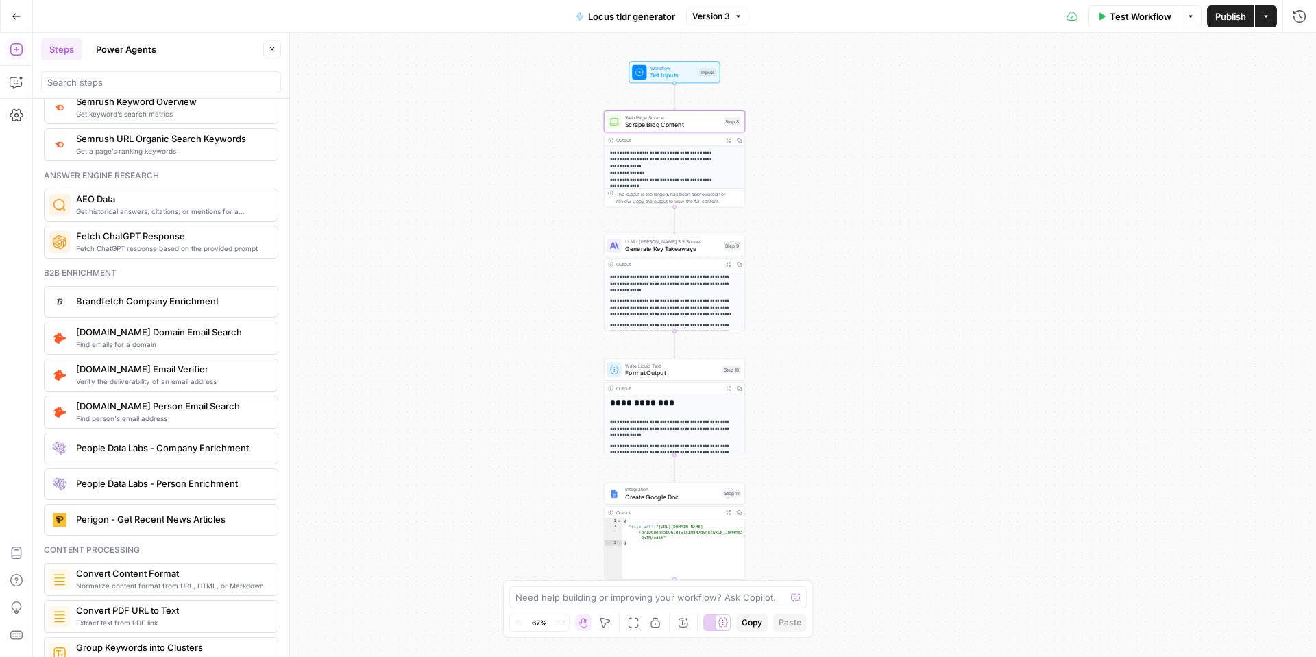
scroll to position [1369, 0]
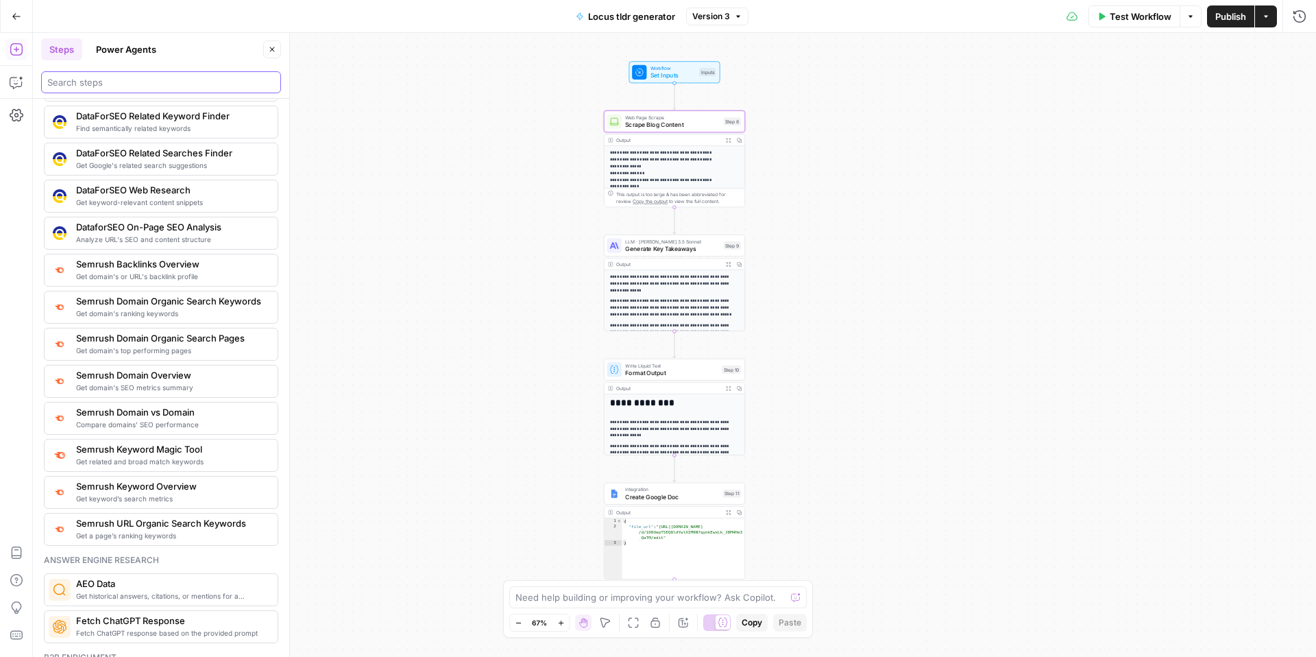
click at [113, 82] on input "search" at bounding box center [161, 82] width 228 height 14
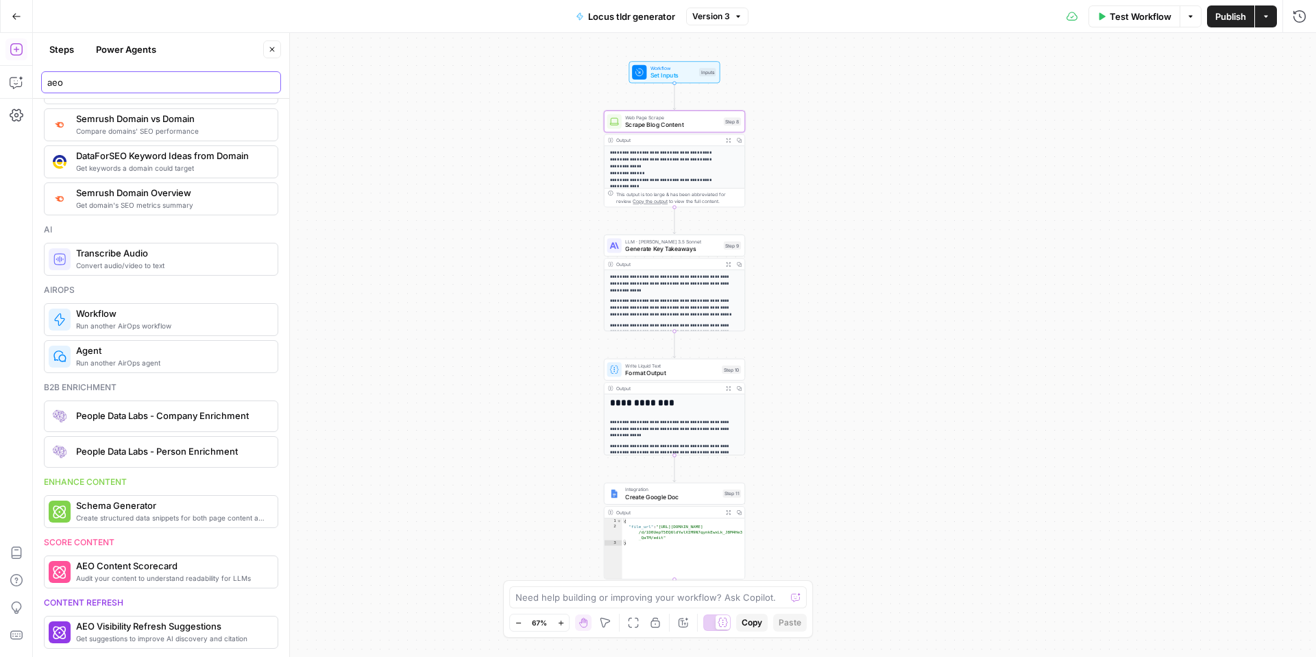
scroll to position [0, 0]
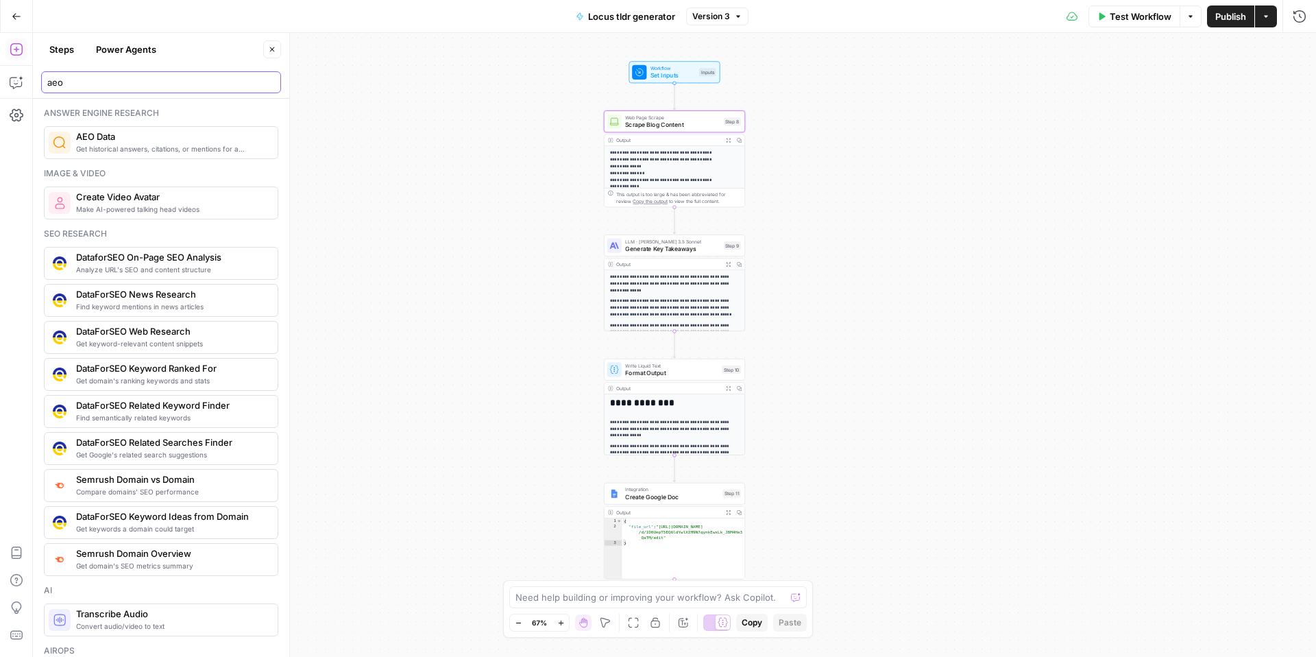
type input "aeo"
click at [143, 144] on span "Get historical answers, citations, or mentions for a question" at bounding box center [171, 148] width 191 height 11
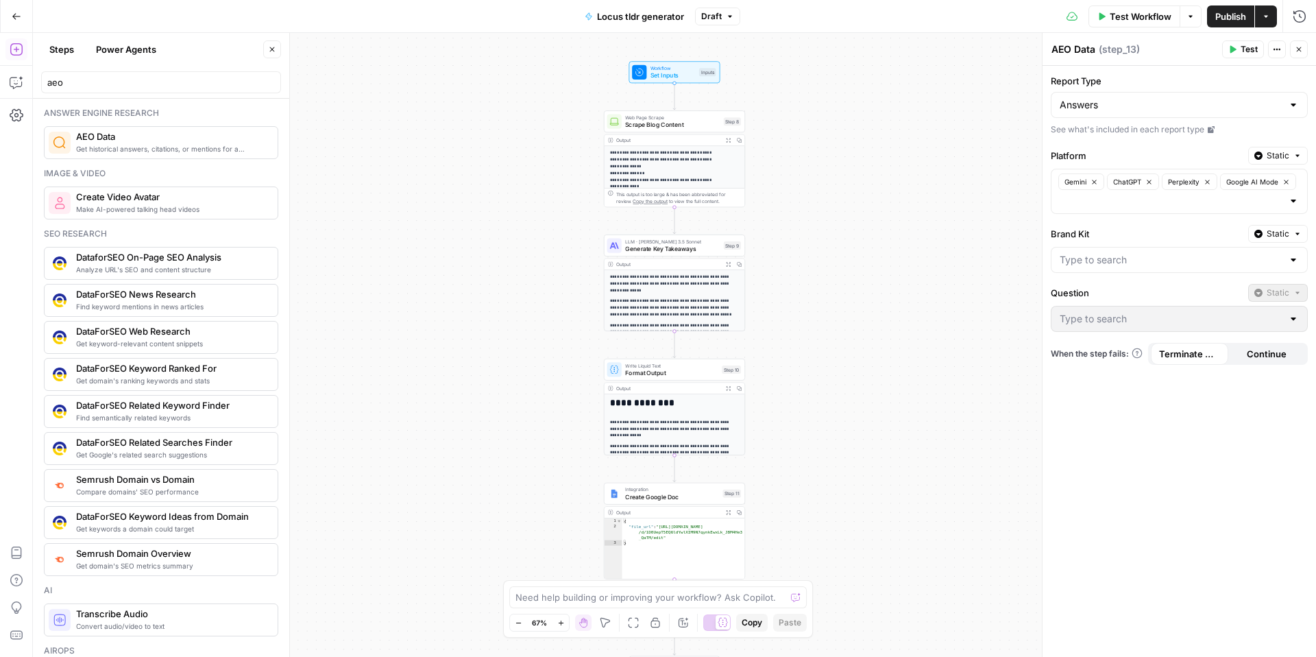
click at [1298, 53] on button "Close" at bounding box center [1299, 49] width 18 height 18
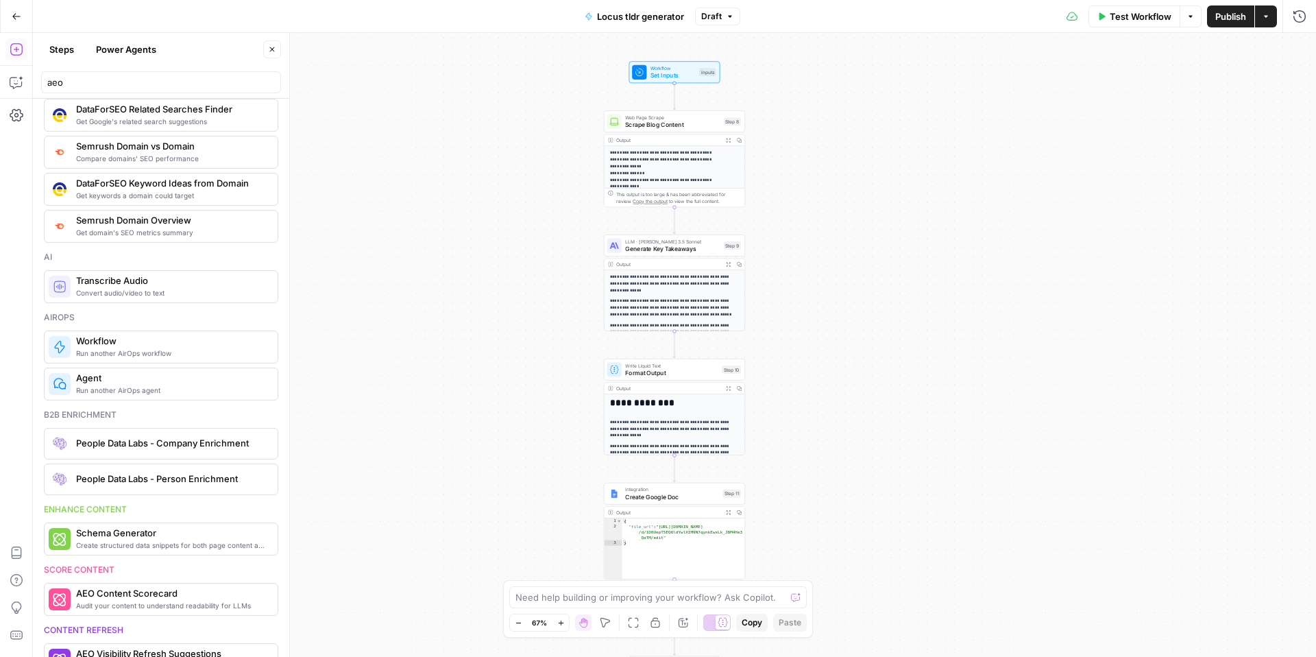
scroll to position [361, 0]
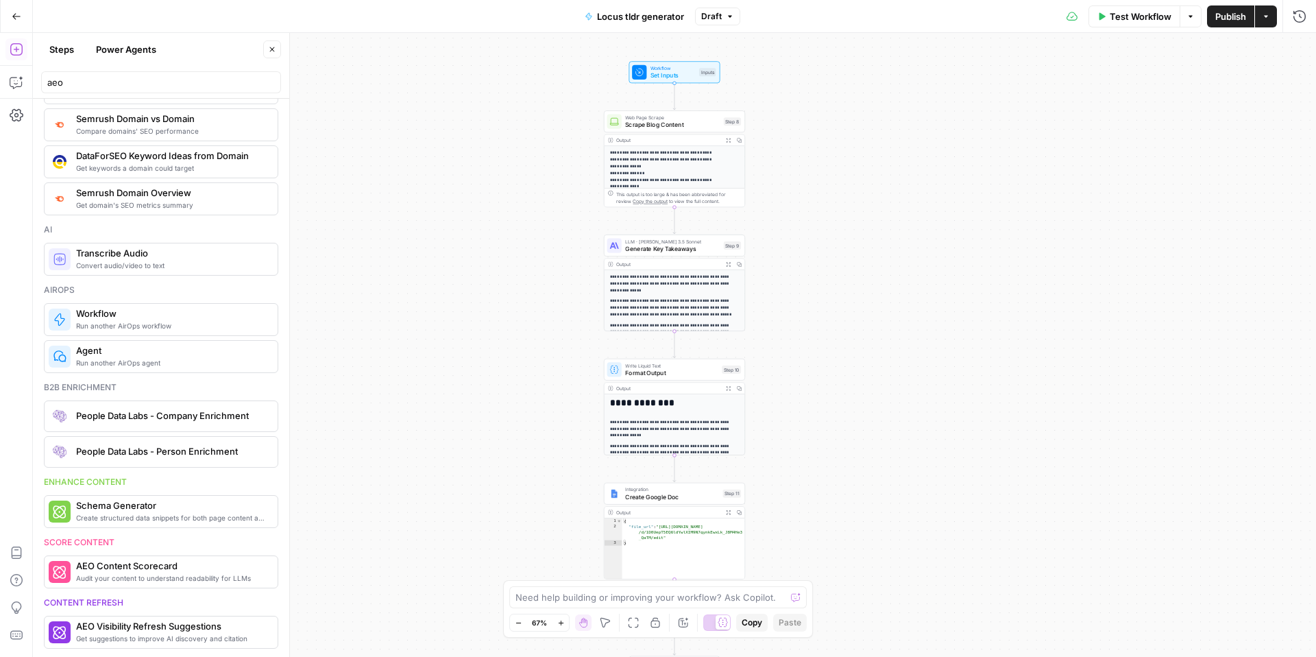
click at [16, 17] on icon "button" at bounding box center [17, 17] width 10 height 10
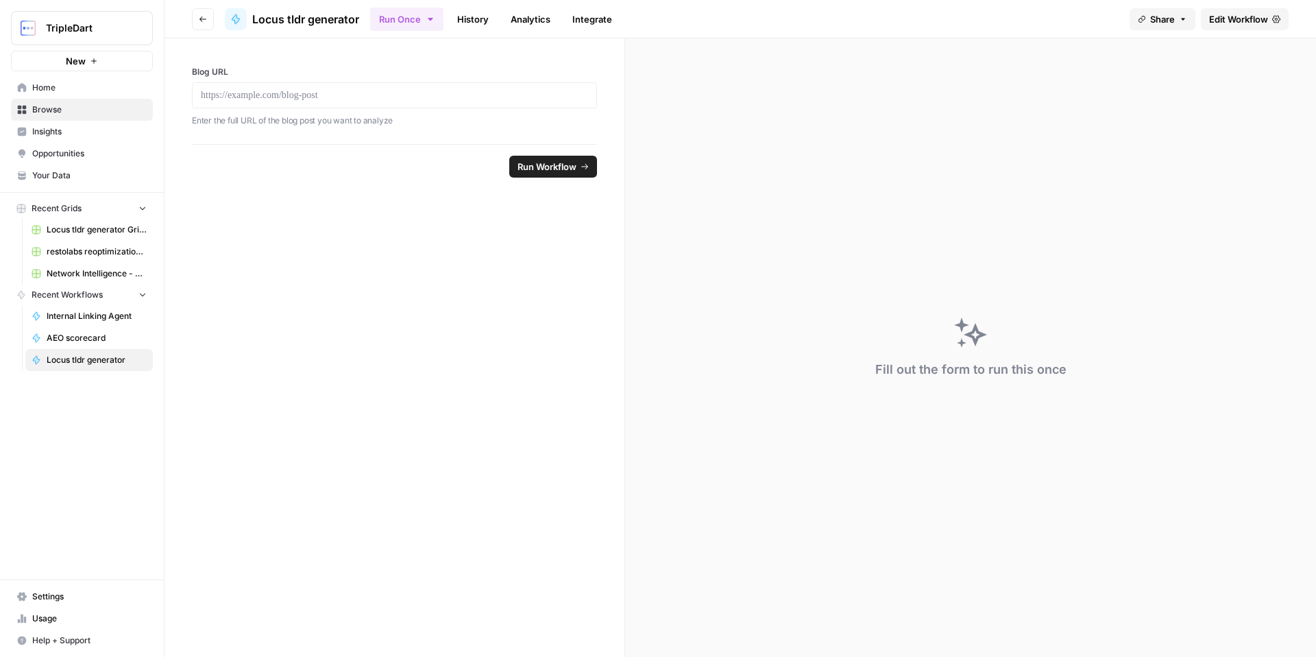
click at [196, 21] on button "Go back" at bounding box center [203, 19] width 22 height 22
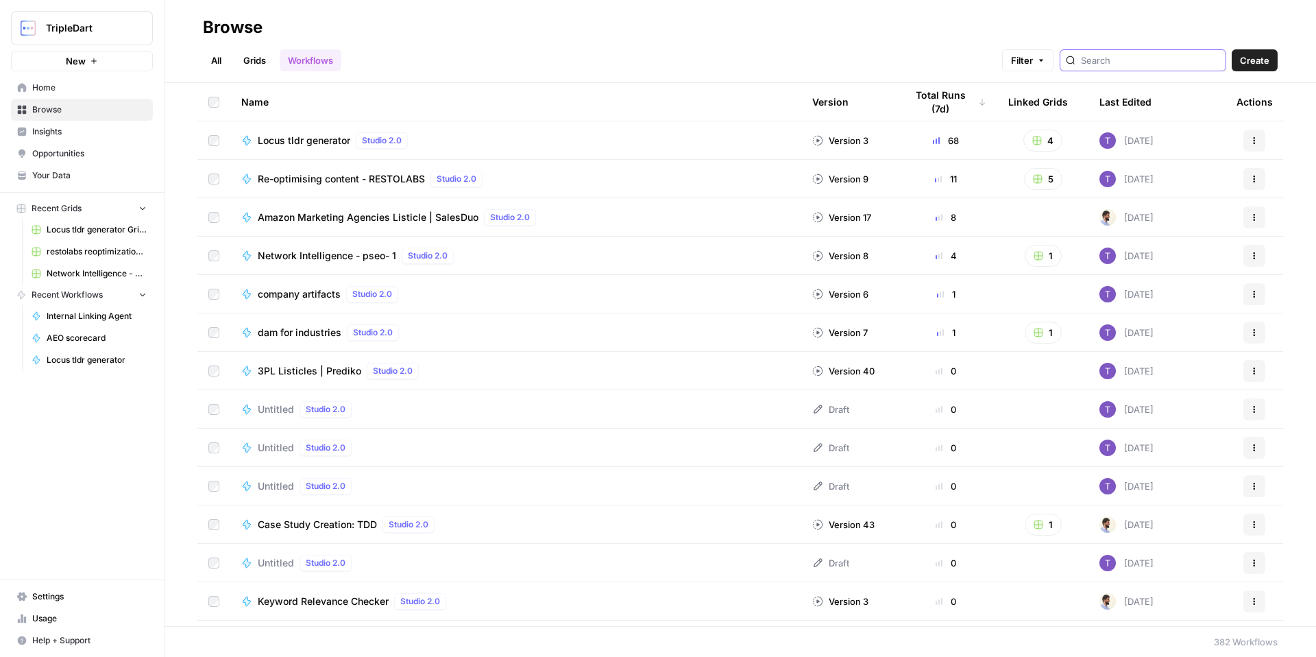
click at [1119, 64] on input "search" at bounding box center [1150, 60] width 139 height 14
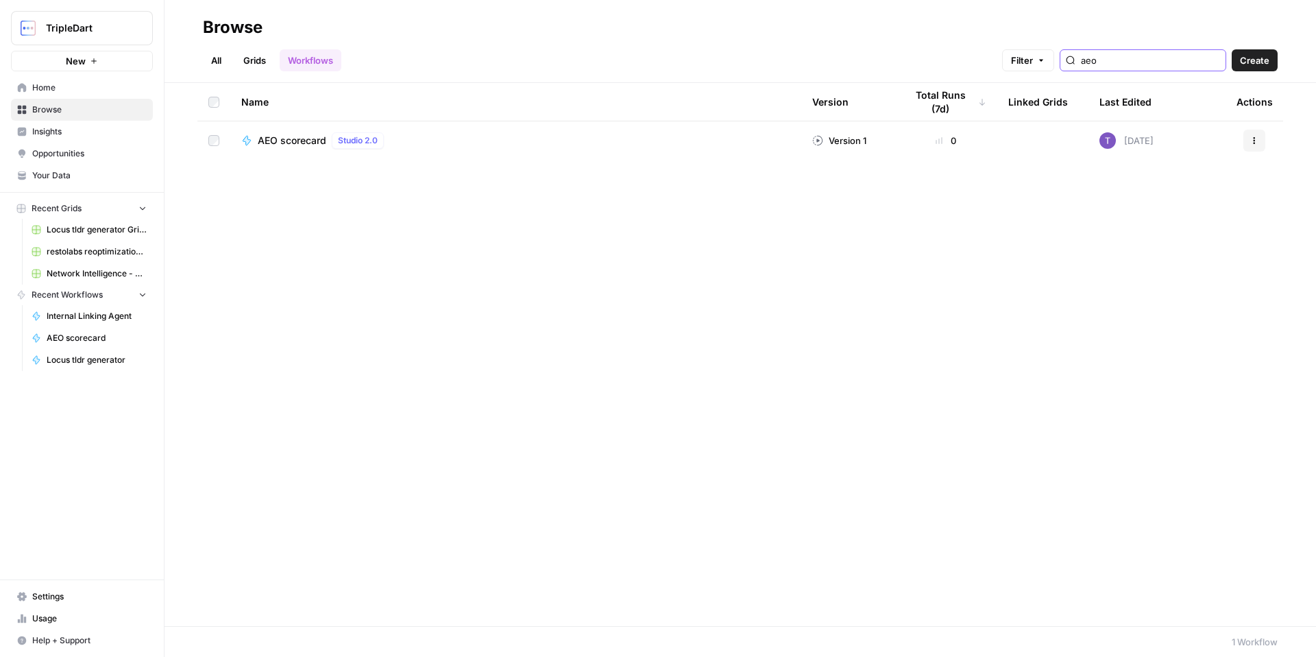
type input "aeo"
click at [289, 141] on span "AEO scorecard" at bounding box center [292, 141] width 69 height 14
